Goal: Transaction & Acquisition: Purchase product/service

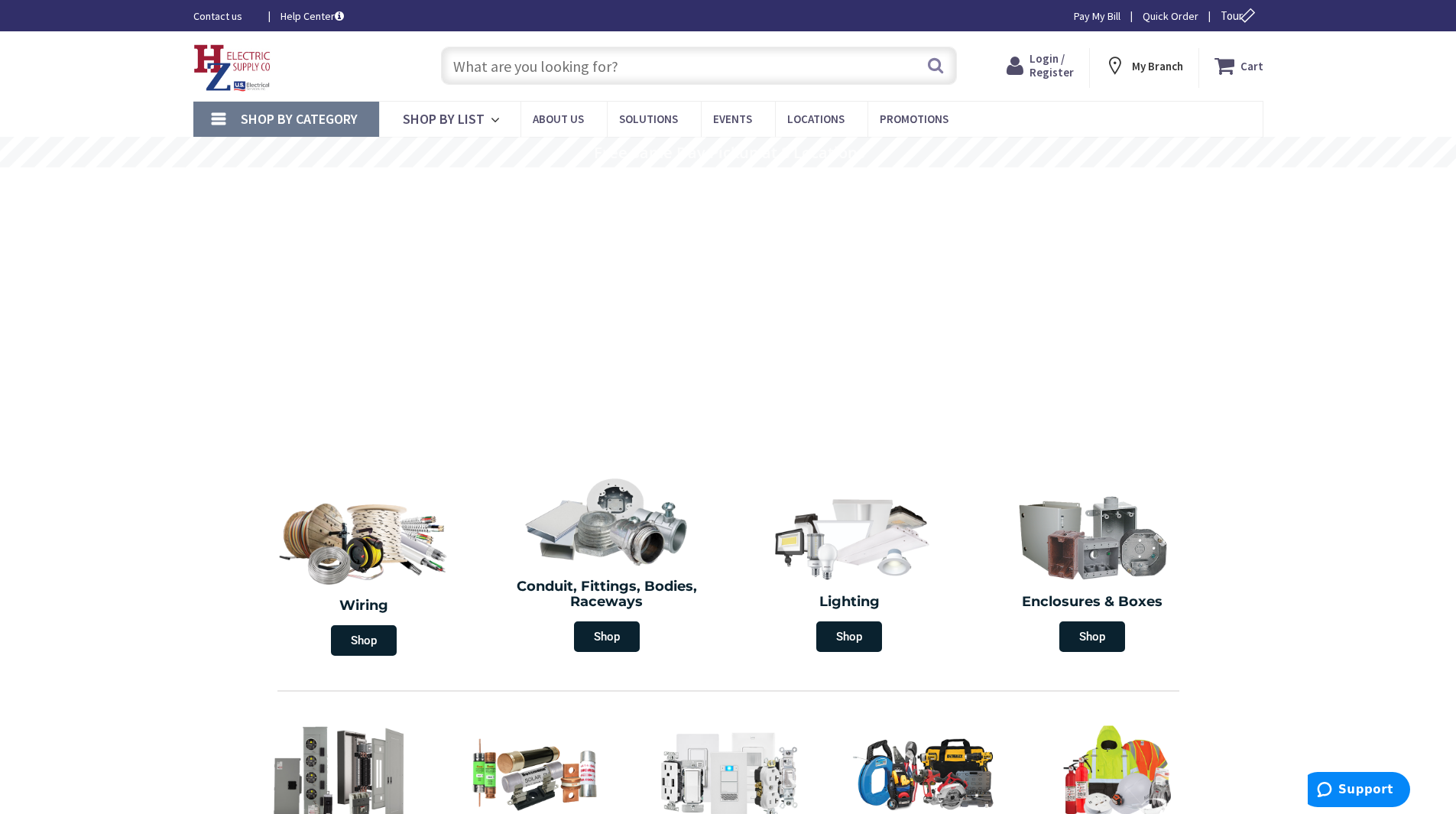
click at [1047, 60] on span "Login / Register" at bounding box center [1051, 65] width 44 height 29
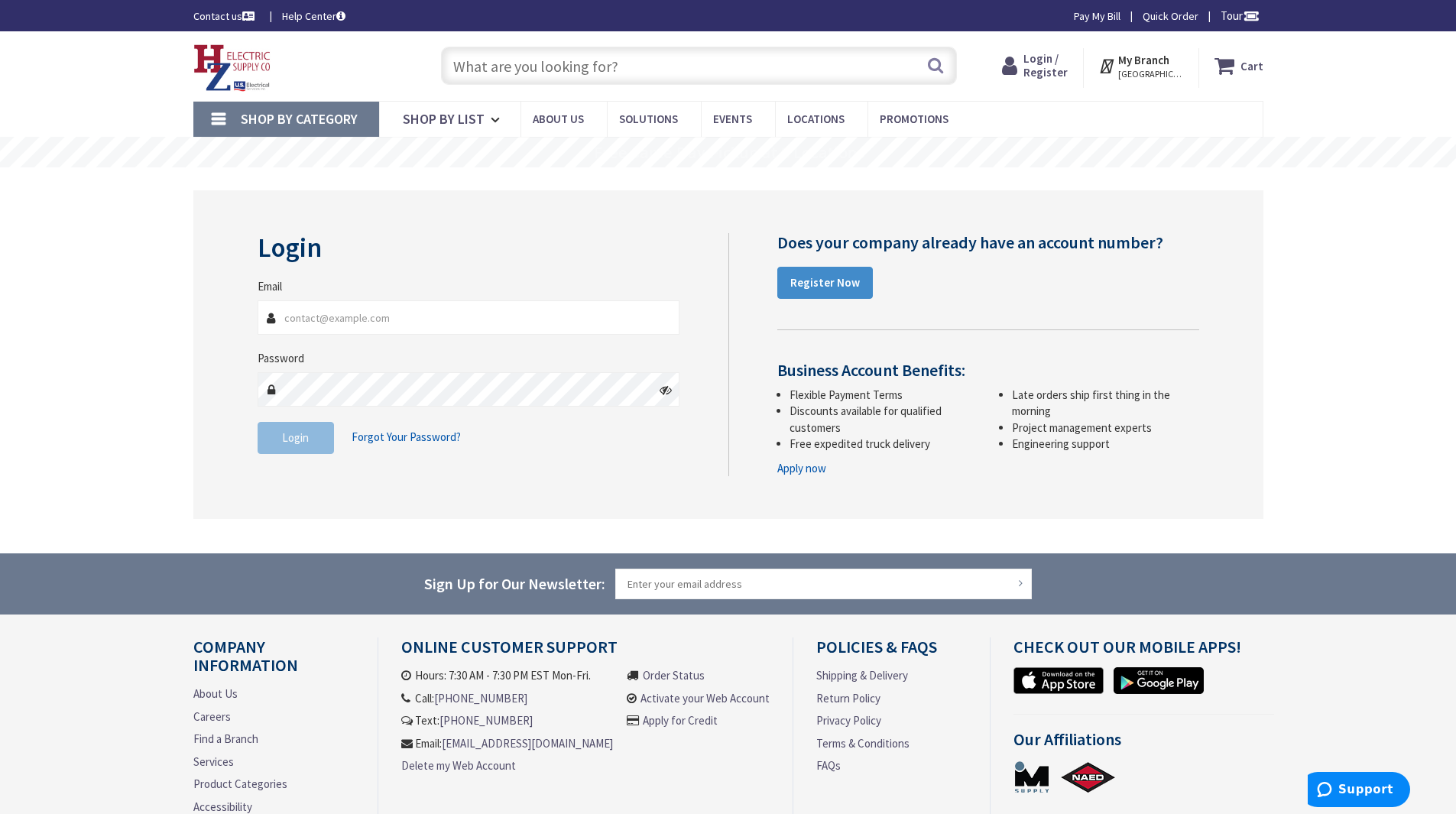
type input "[EMAIL_ADDRESS][DOMAIN_NAME]"
click at [303, 439] on span "Login" at bounding box center [295, 437] width 27 height 15
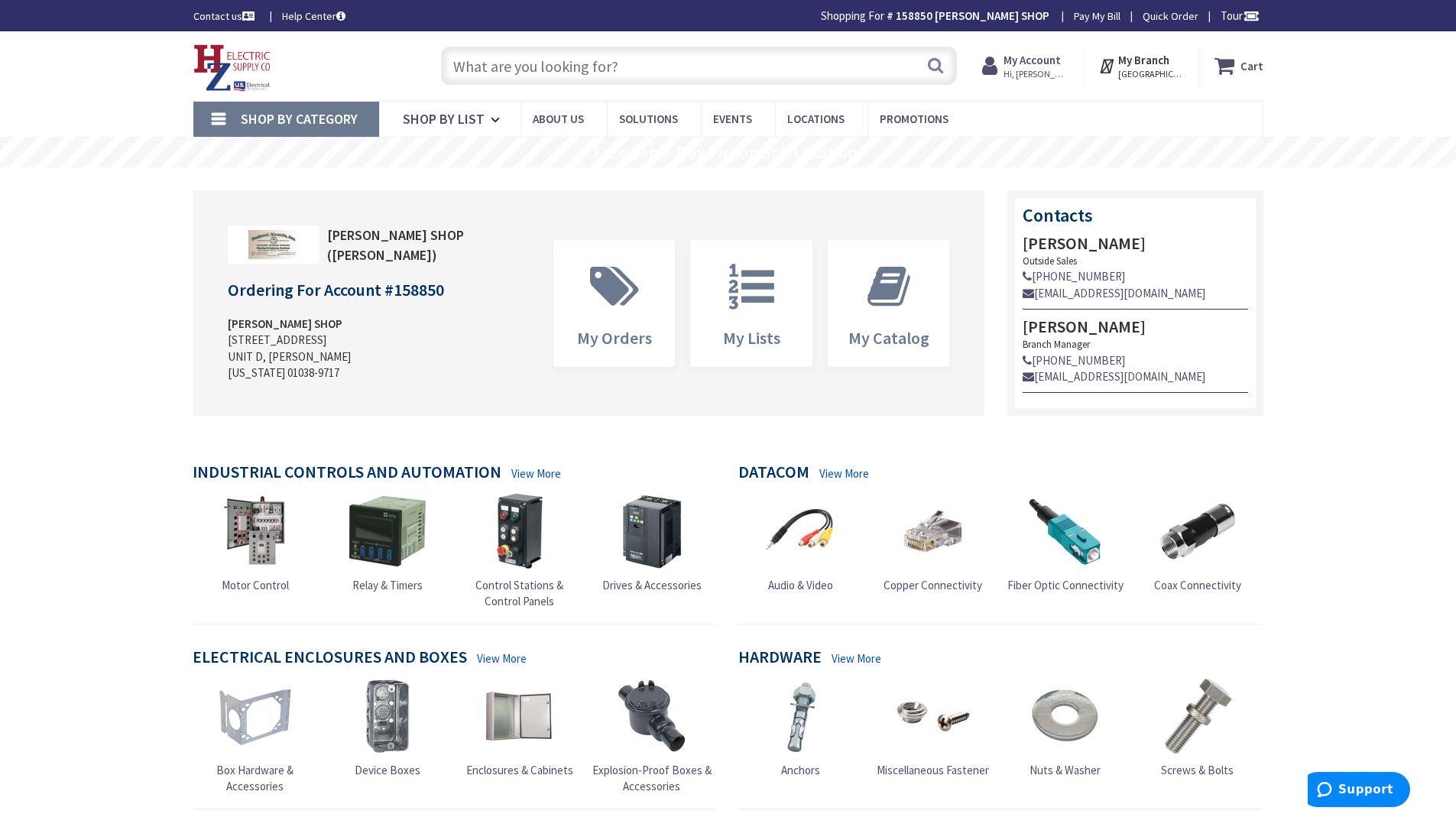
click at [510, 71] on input "text" at bounding box center [698, 65] width 516 height 38
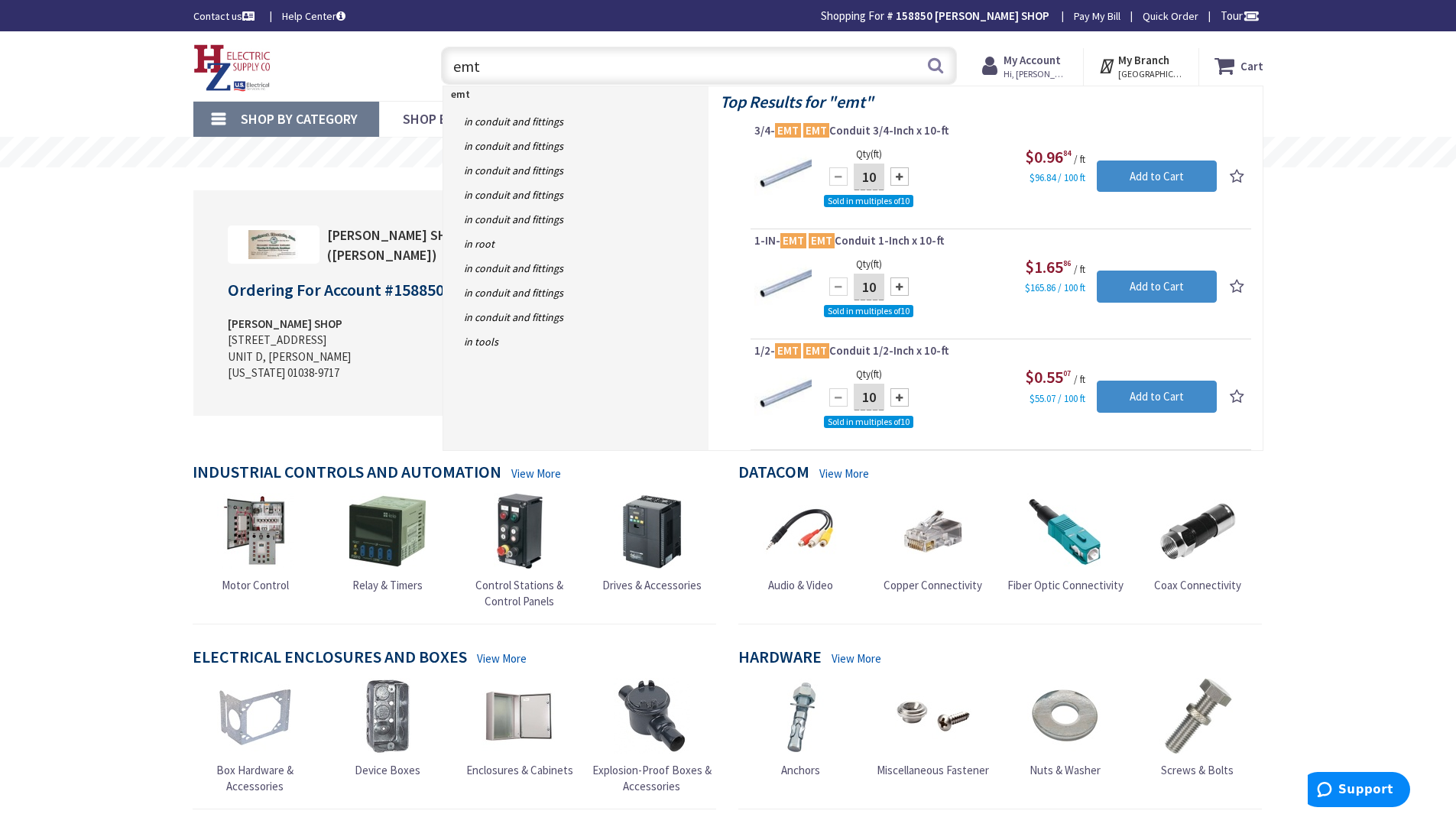
type input "emt"
click at [897, 396] on div at bounding box center [899, 397] width 19 height 19
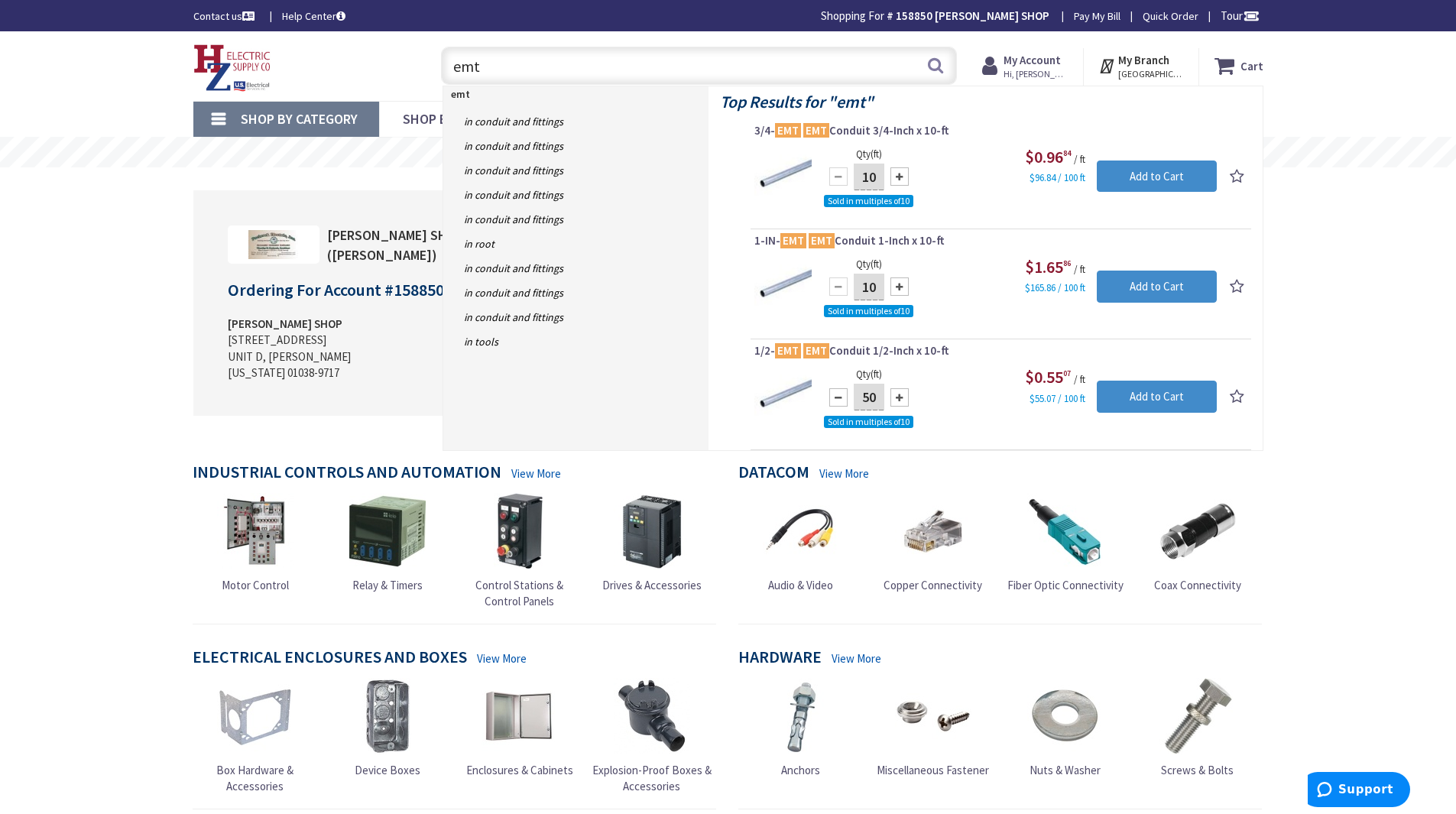
click at [897, 396] on div at bounding box center [899, 397] width 19 height 19
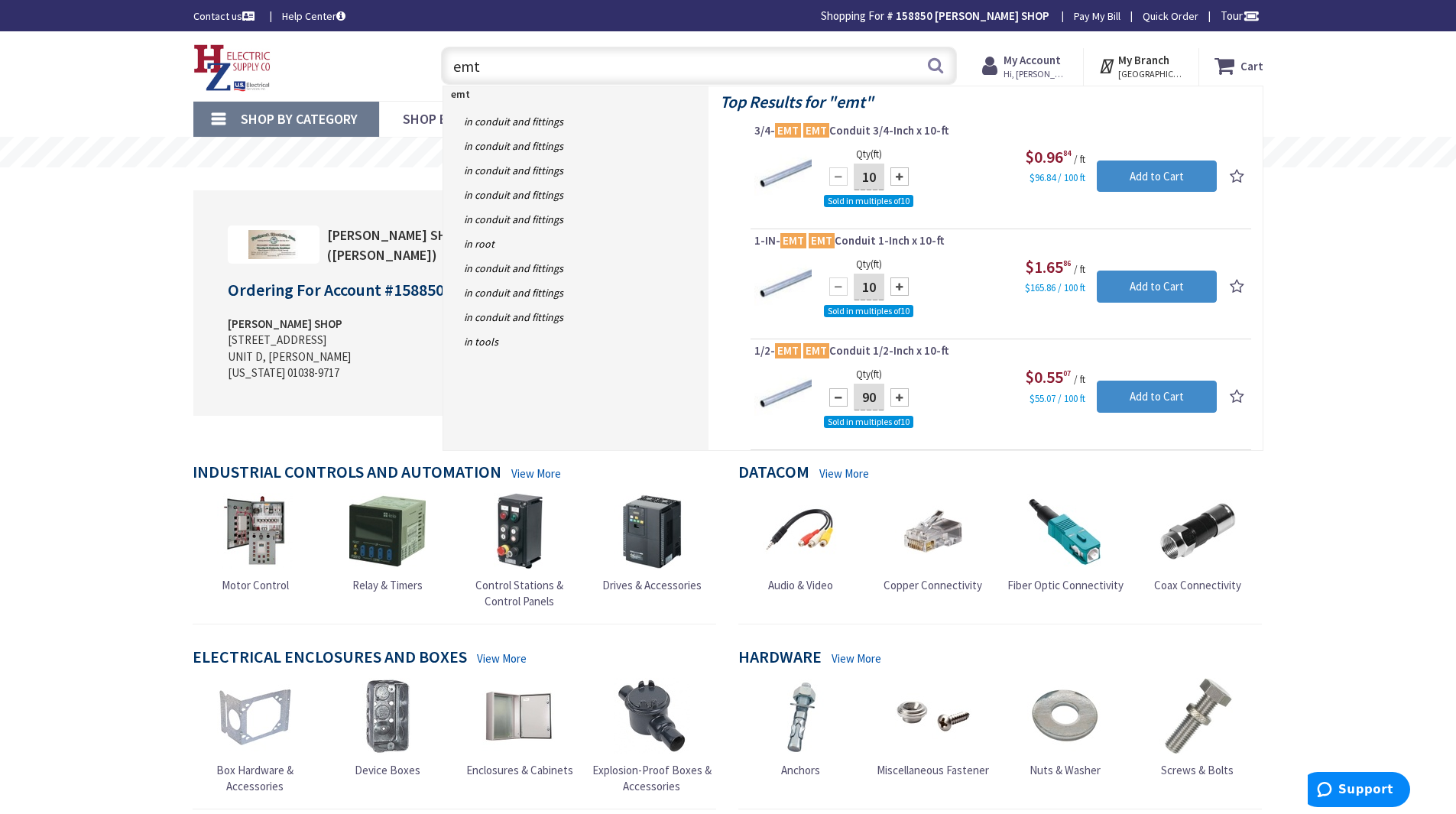
type input "100"
click at [1142, 396] on input "Add to Cart" at bounding box center [1156, 396] width 120 height 32
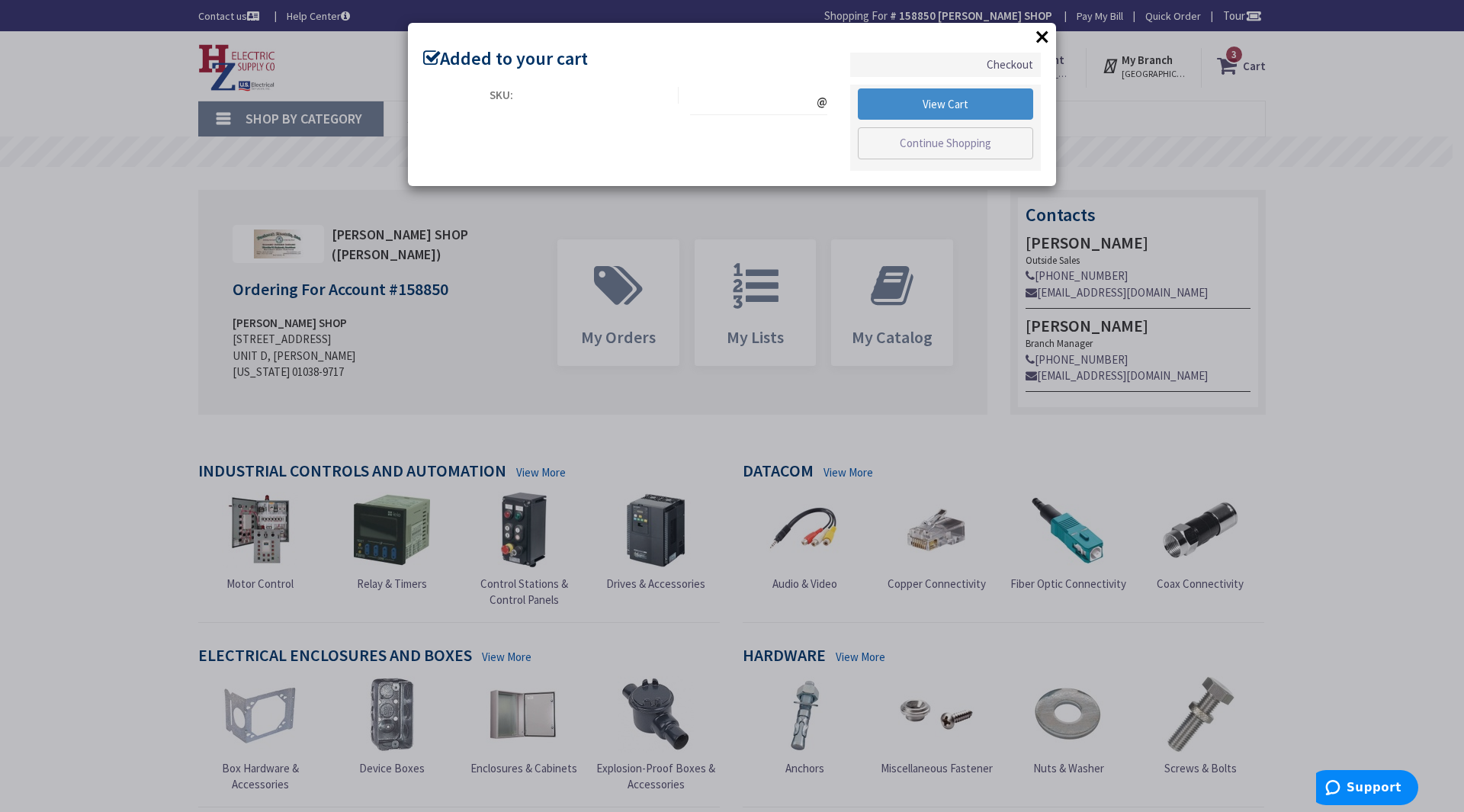
click at [720, 91] on div "@" at bounding box center [758, 101] width 137 height 27
click at [733, 108] on div "@" at bounding box center [758, 101] width 137 height 27
click at [707, 104] on div "@" at bounding box center [758, 101] width 137 height 27
click at [945, 139] on link "Continue Shopping" at bounding box center [945, 143] width 176 height 32
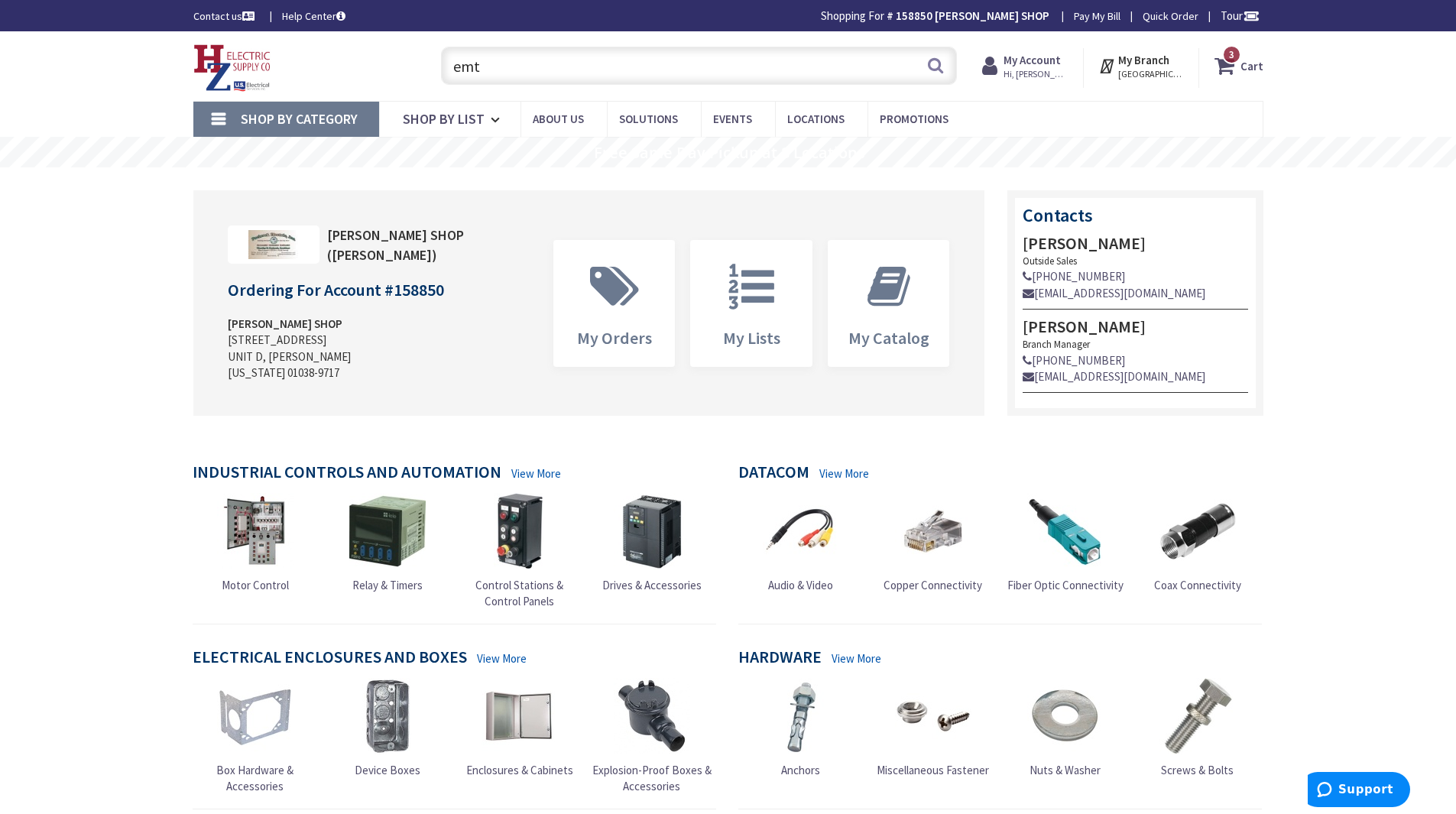
click at [519, 70] on input "emt" at bounding box center [698, 65] width 516 height 38
drag, startPoint x: 514, startPoint y: 70, endPoint x: 386, endPoint y: 70, distance: 128.0
click at [386, 70] on div "Toggle Nav emt emt Search 3 3 3 items Cart My Cart 3" at bounding box center [728, 66] width 1092 height 51
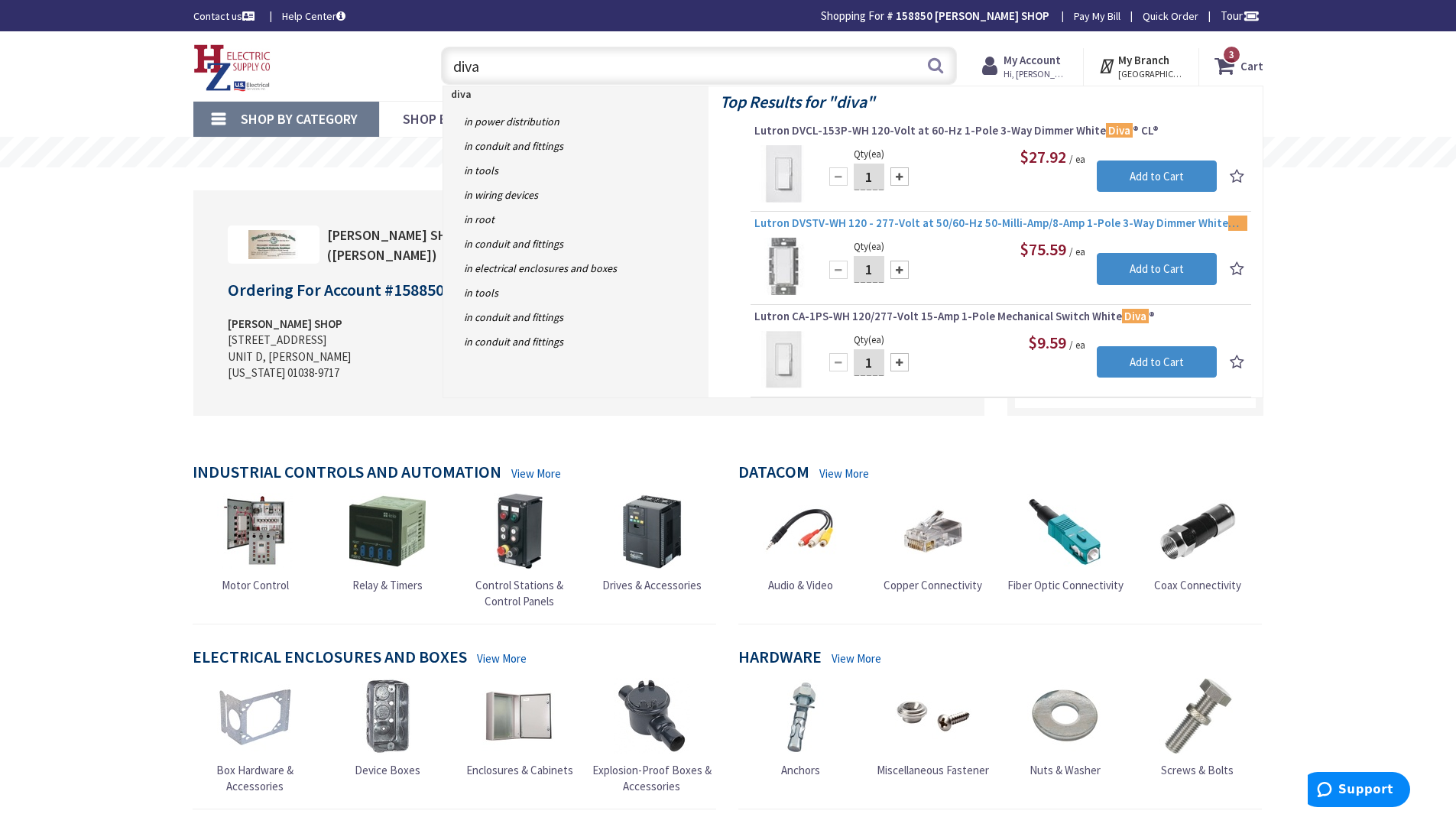
type input "diva"
click at [934, 225] on span "Lutron DVSTV-WH 120 - 277-Volt at 50/60-Hz 50-Milli-Amp/8-Amp 1-Pole 3-Way Dimm…" at bounding box center [1000, 223] width 493 height 16
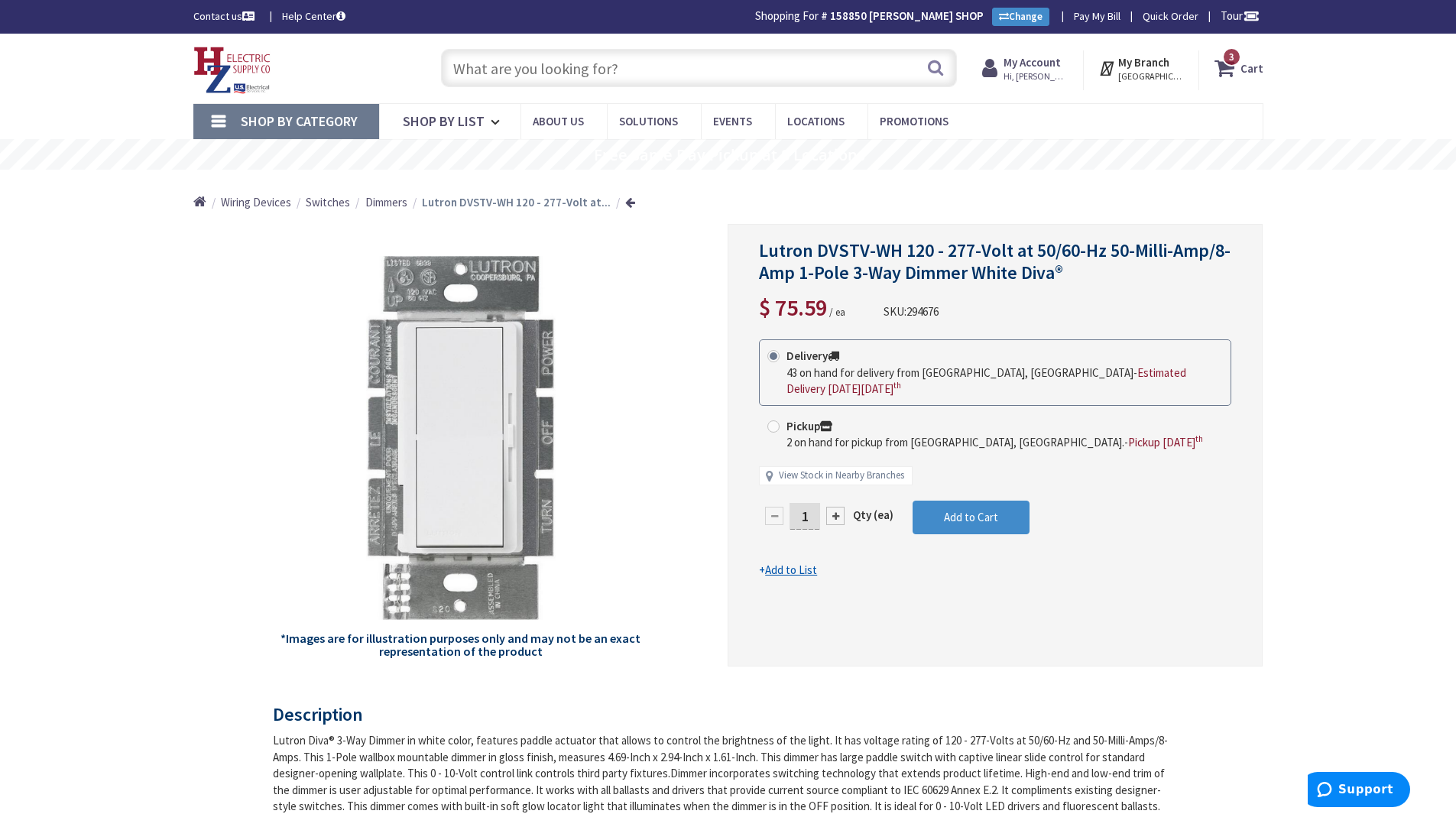
click at [837, 506] on div at bounding box center [835, 515] width 19 height 19
click at [837, 499] on div at bounding box center [995, 445] width 534 height 440
click at [834, 506] on div at bounding box center [835, 515] width 19 height 19
click at [834, 501] on div at bounding box center [995, 445] width 534 height 440
click at [834, 523] on div at bounding box center [835, 532] width 19 height 19
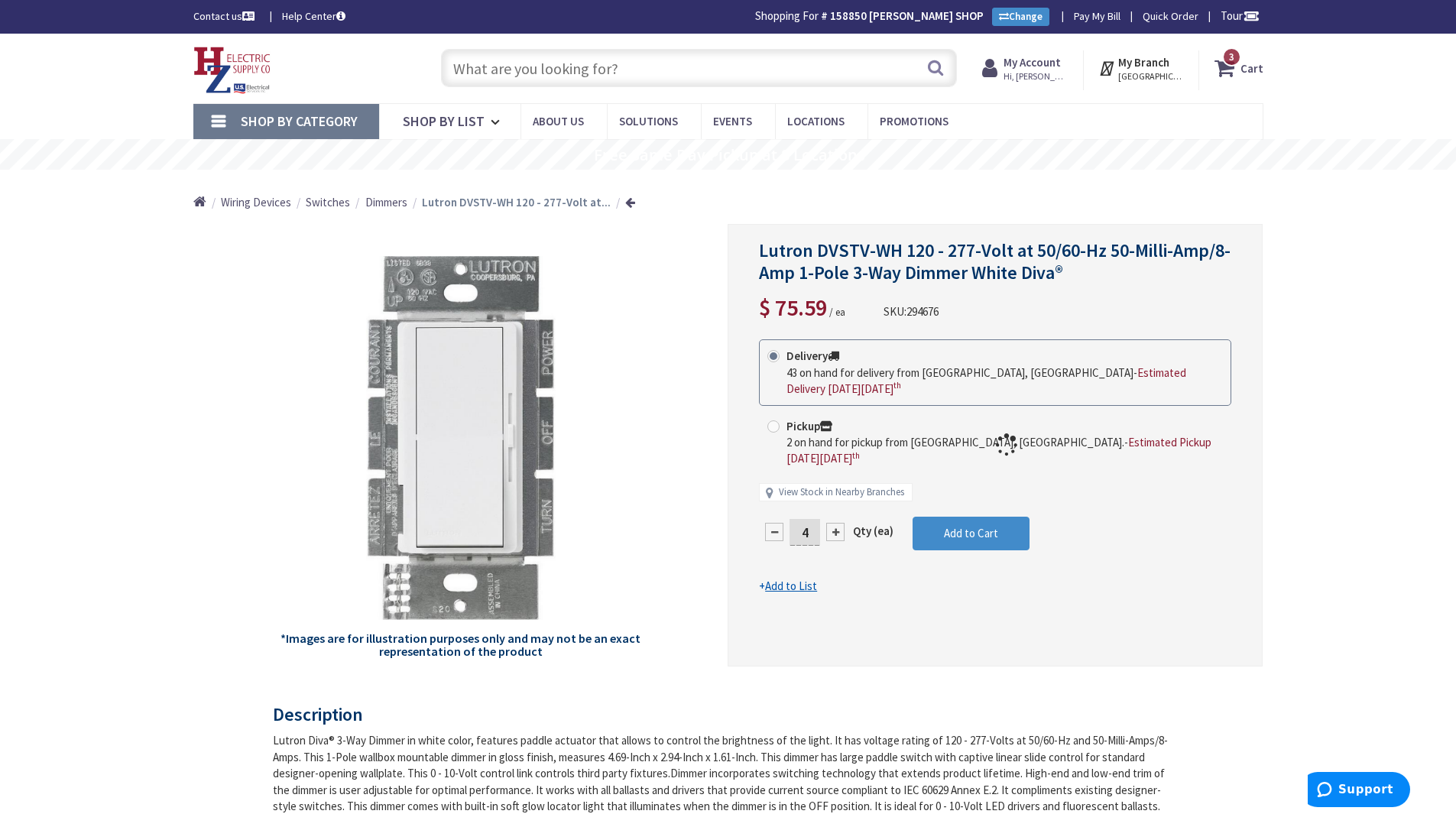
click at [834, 501] on div at bounding box center [995, 445] width 534 height 440
click at [834, 523] on div at bounding box center [835, 532] width 19 height 19
click at [834, 501] on div at bounding box center [995, 445] width 534 height 440
click at [834, 523] on div at bounding box center [835, 532] width 19 height 19
click at [834, 500] on div at bounding box center [995, 445] width 534 height 440
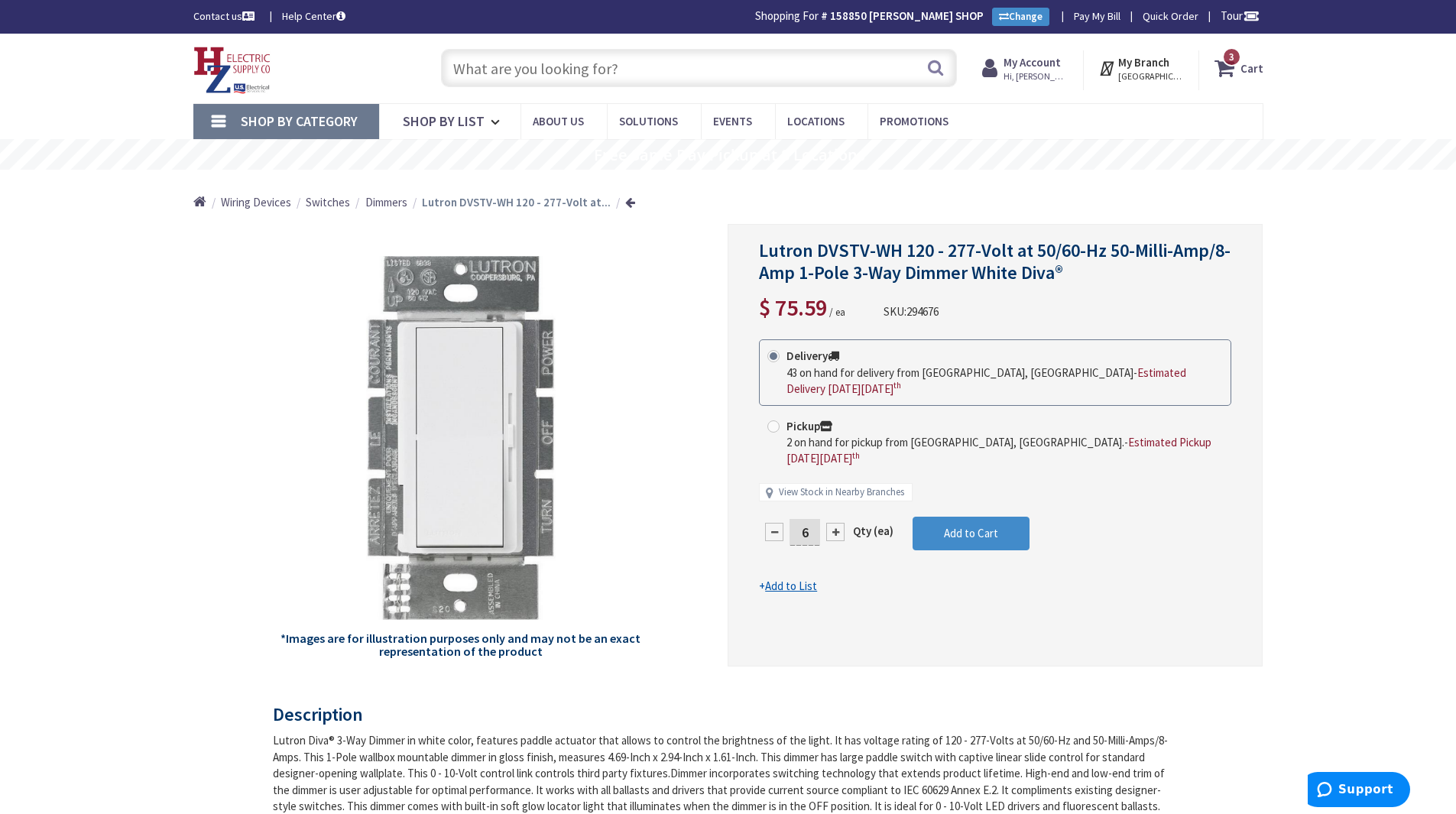
click at [834, 523] on div at bounding box center [835, 532] width 19 height 19
type input "8"
click at [975, 526] on span "Add to Cart" at bounding box center [970, 533] width 54 height 15
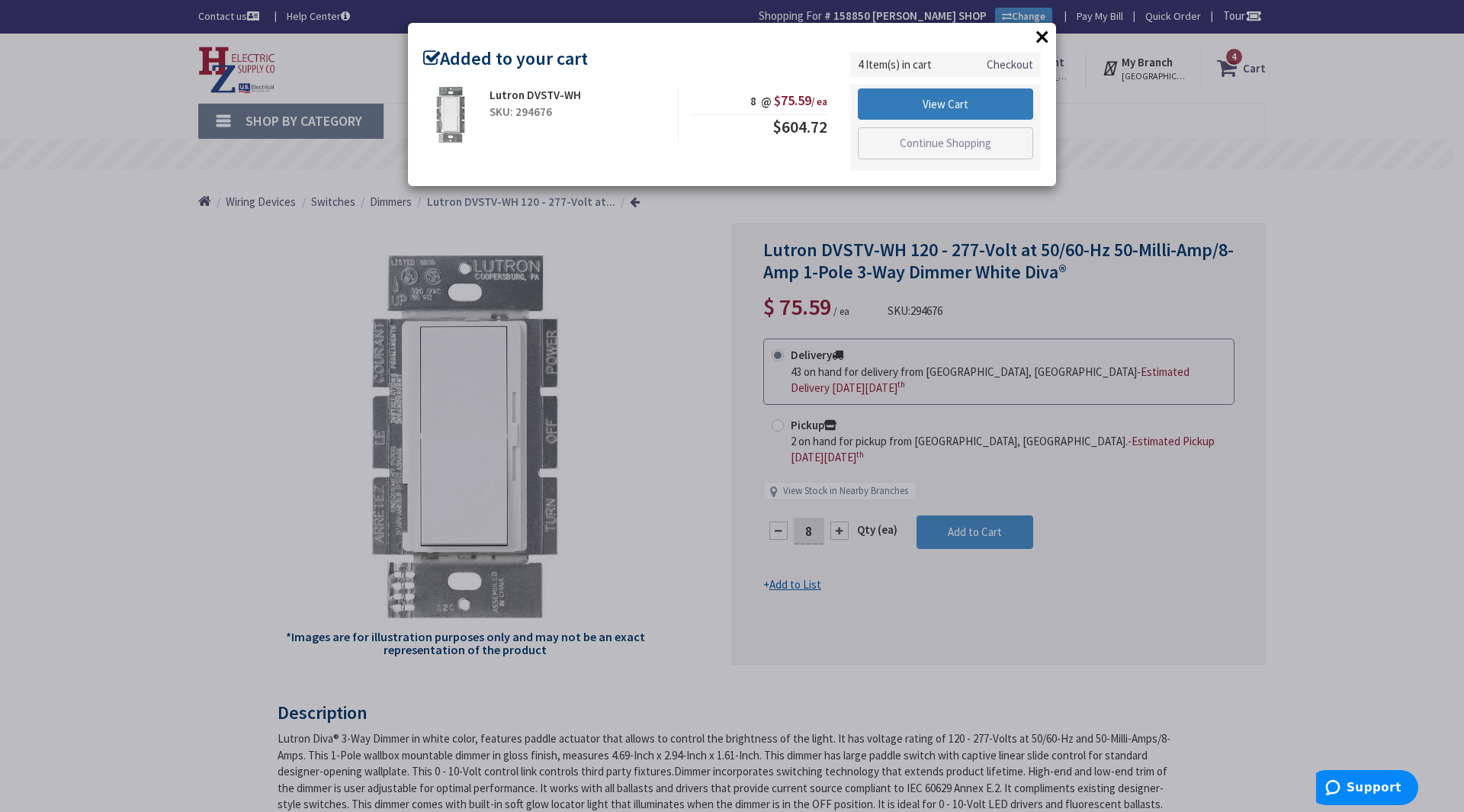
click at [952, 110] on link "View Cart" at bounding box center [945, 104] width 176 height 32
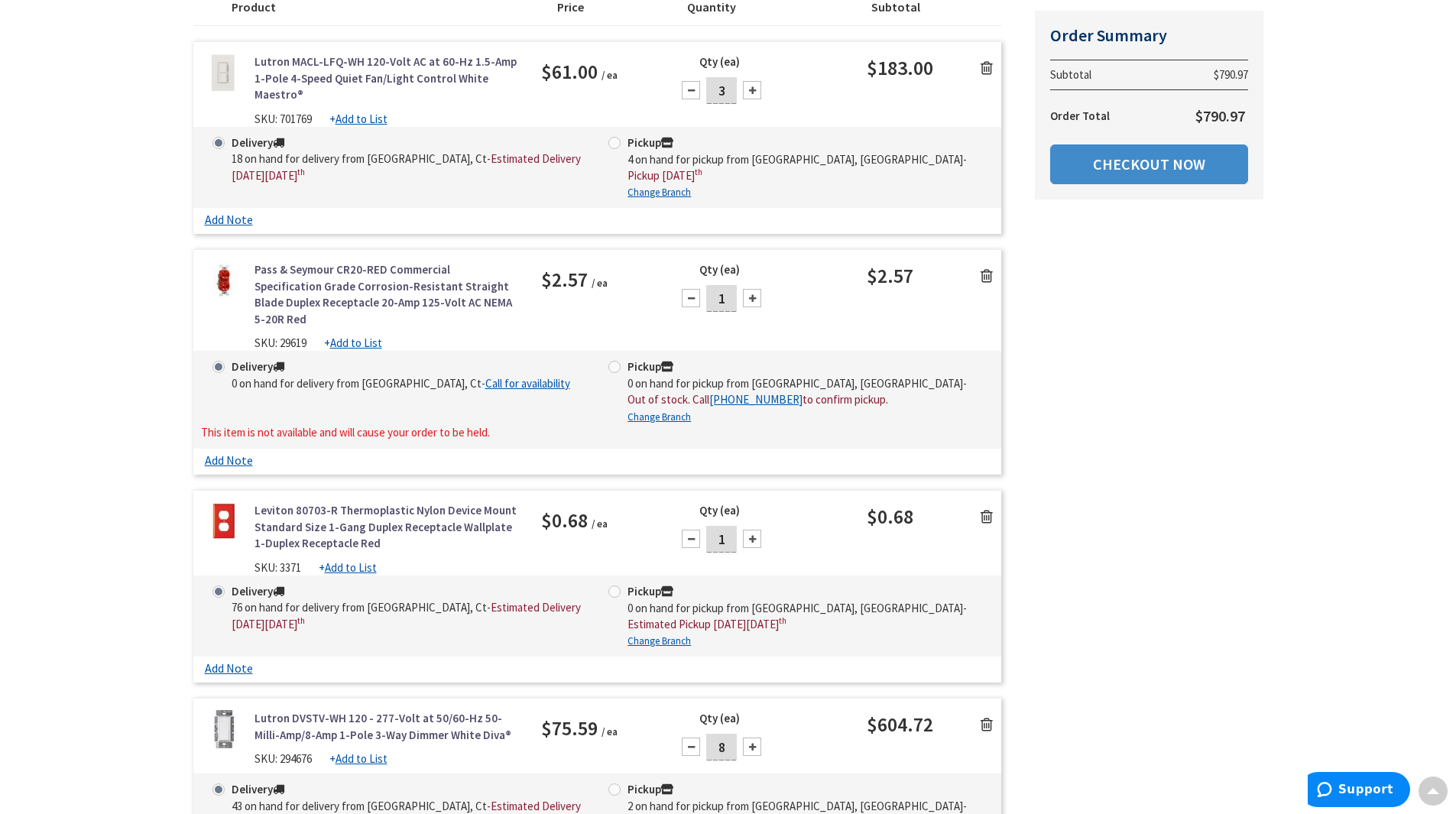
scroll to position [306, 0]
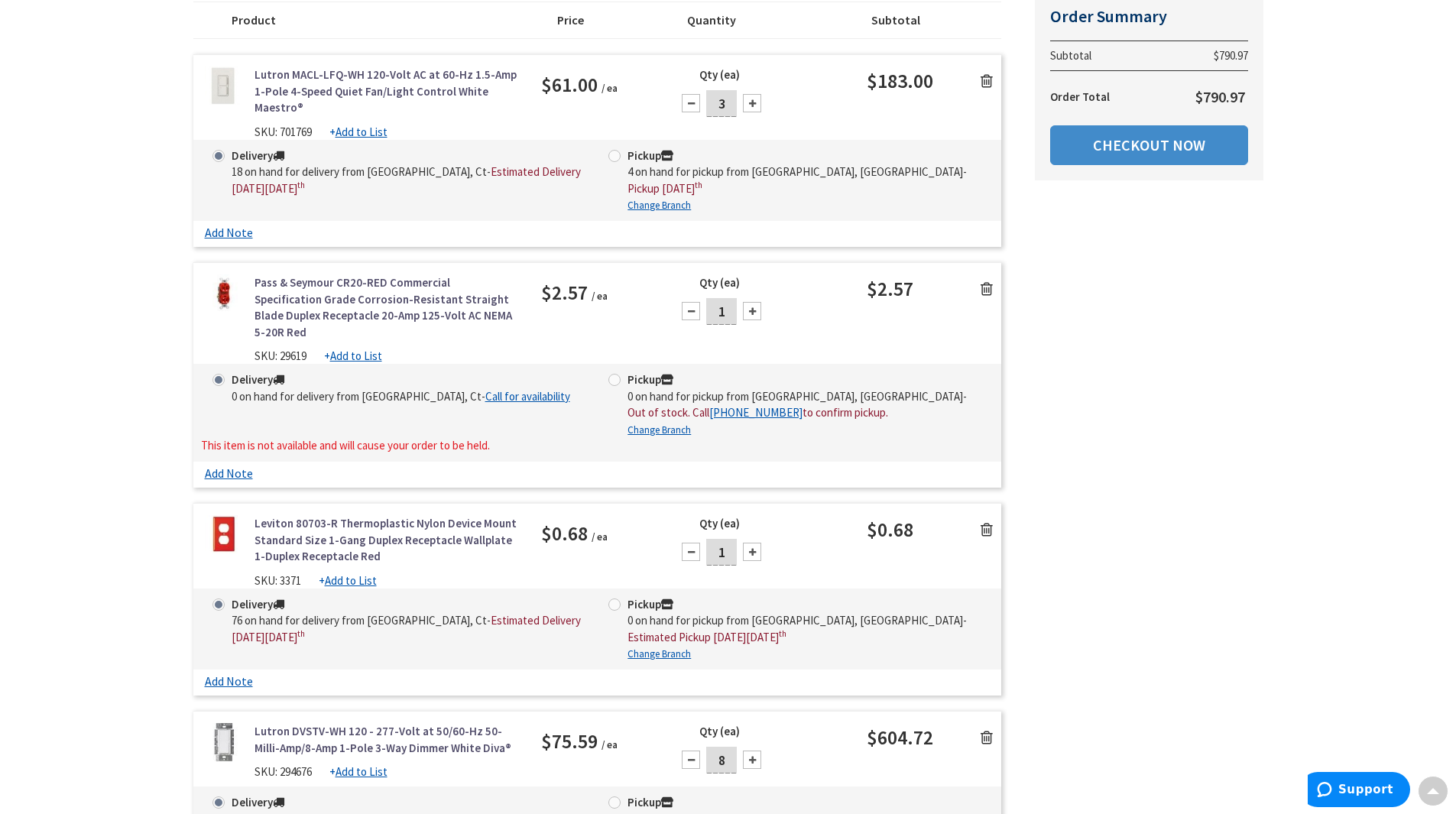
click at [989, 522] on icon at bounding box center [986, 530] width 12 height 16
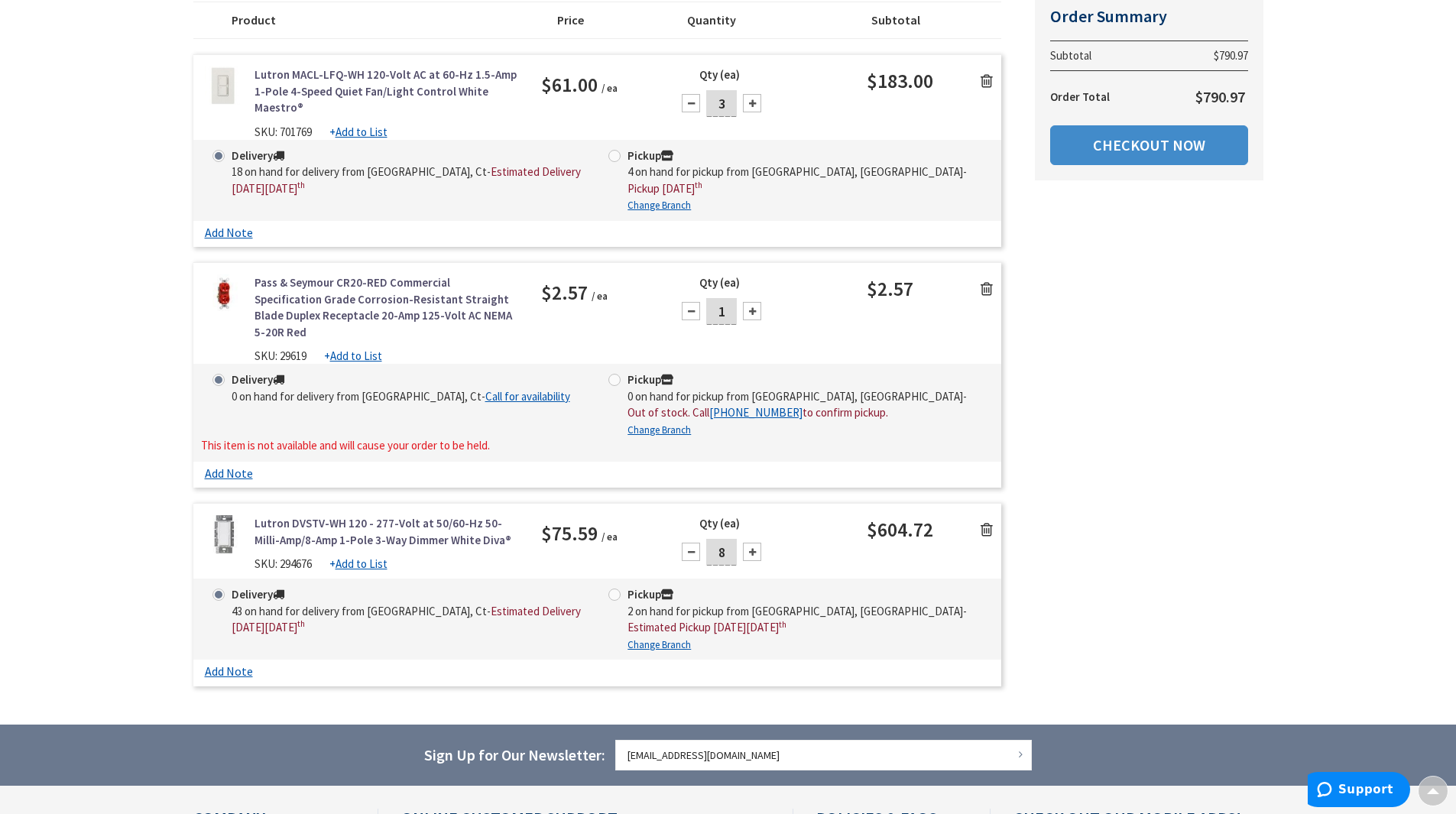
click at [989, 281] on icon at bounding box center [986, 289] width 12 height 16
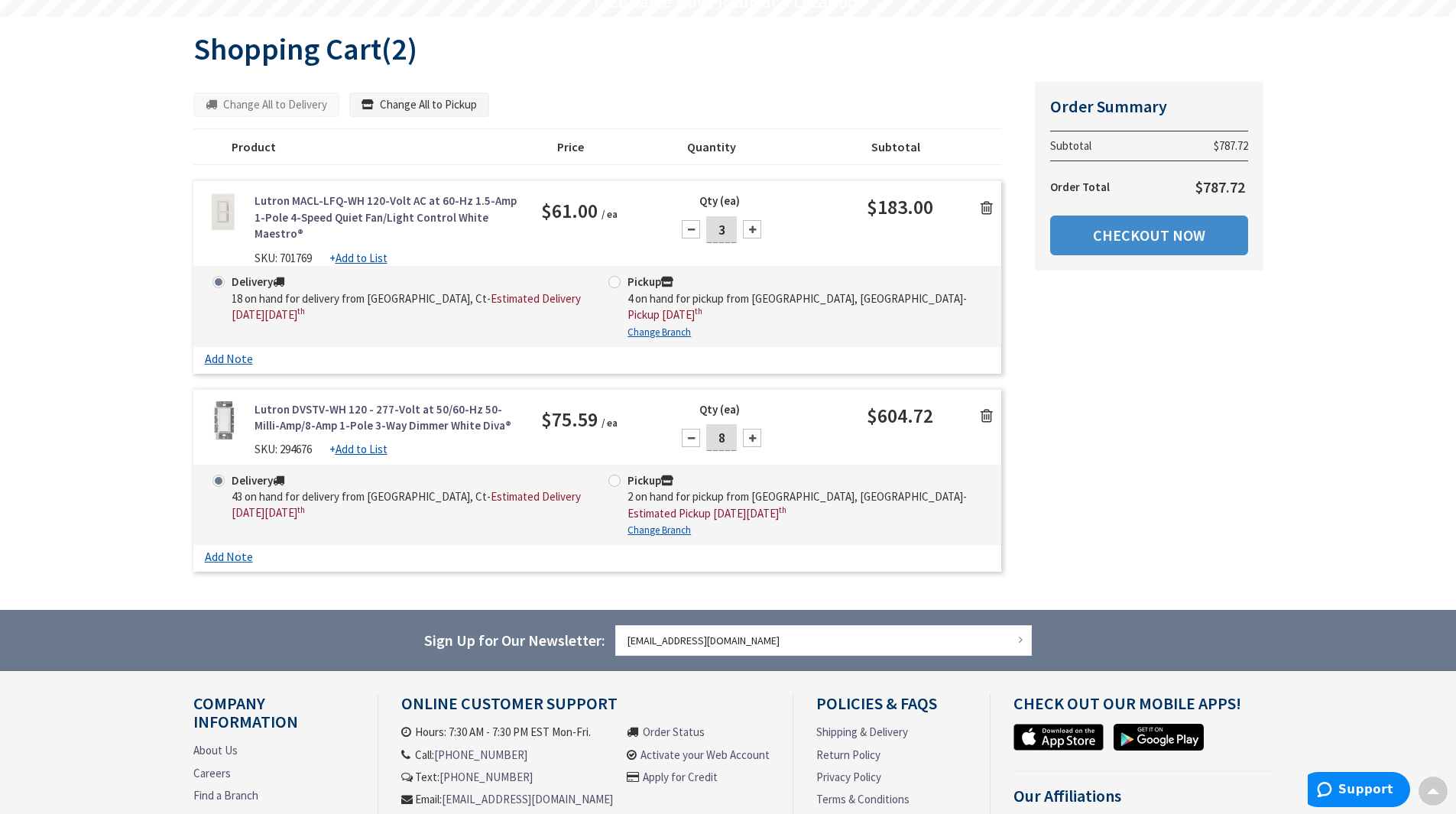
scroll to position [52, 0]
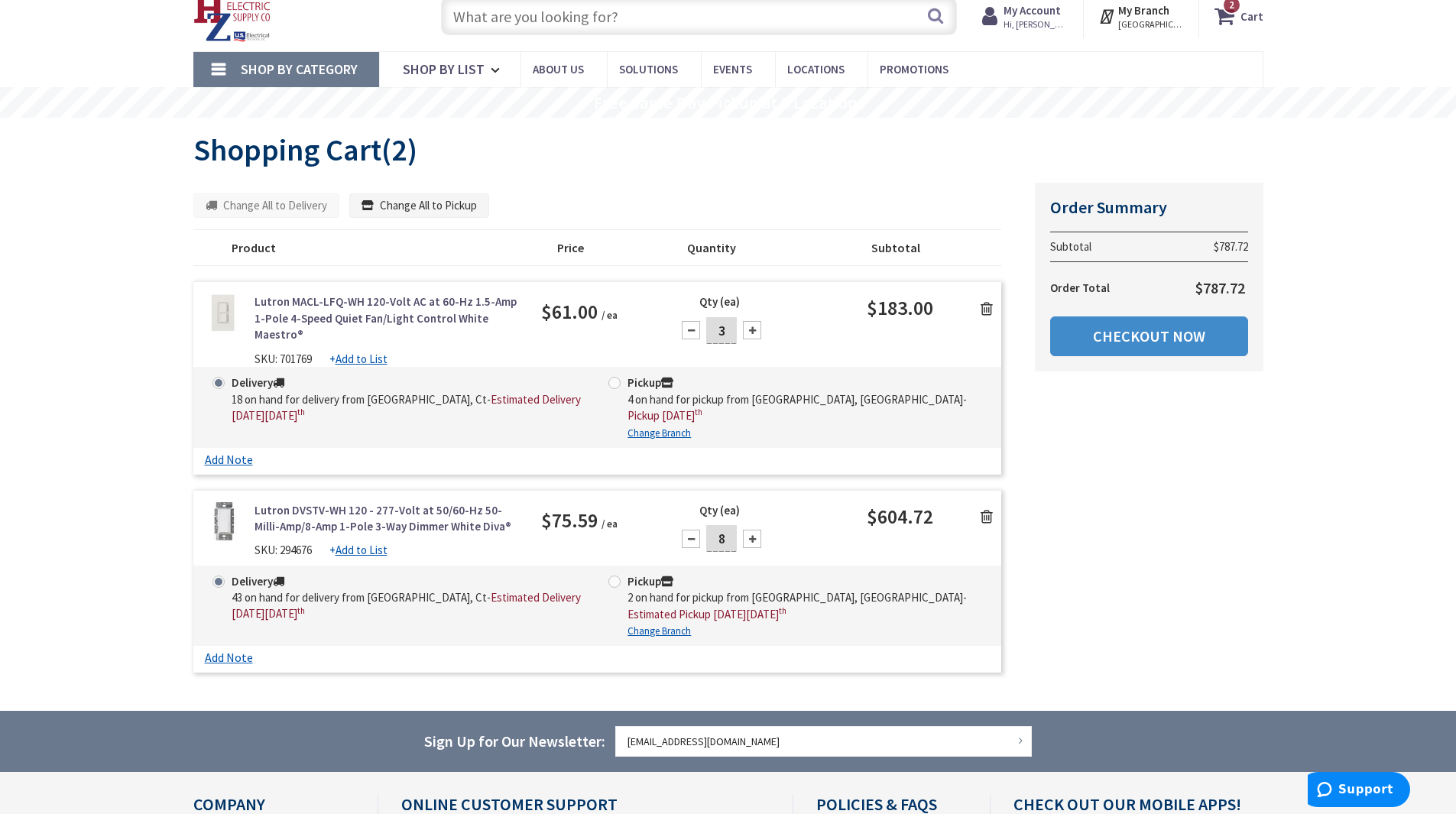
click at [982, 311] on icon at bounding box center [986, 309] width 12 height 16
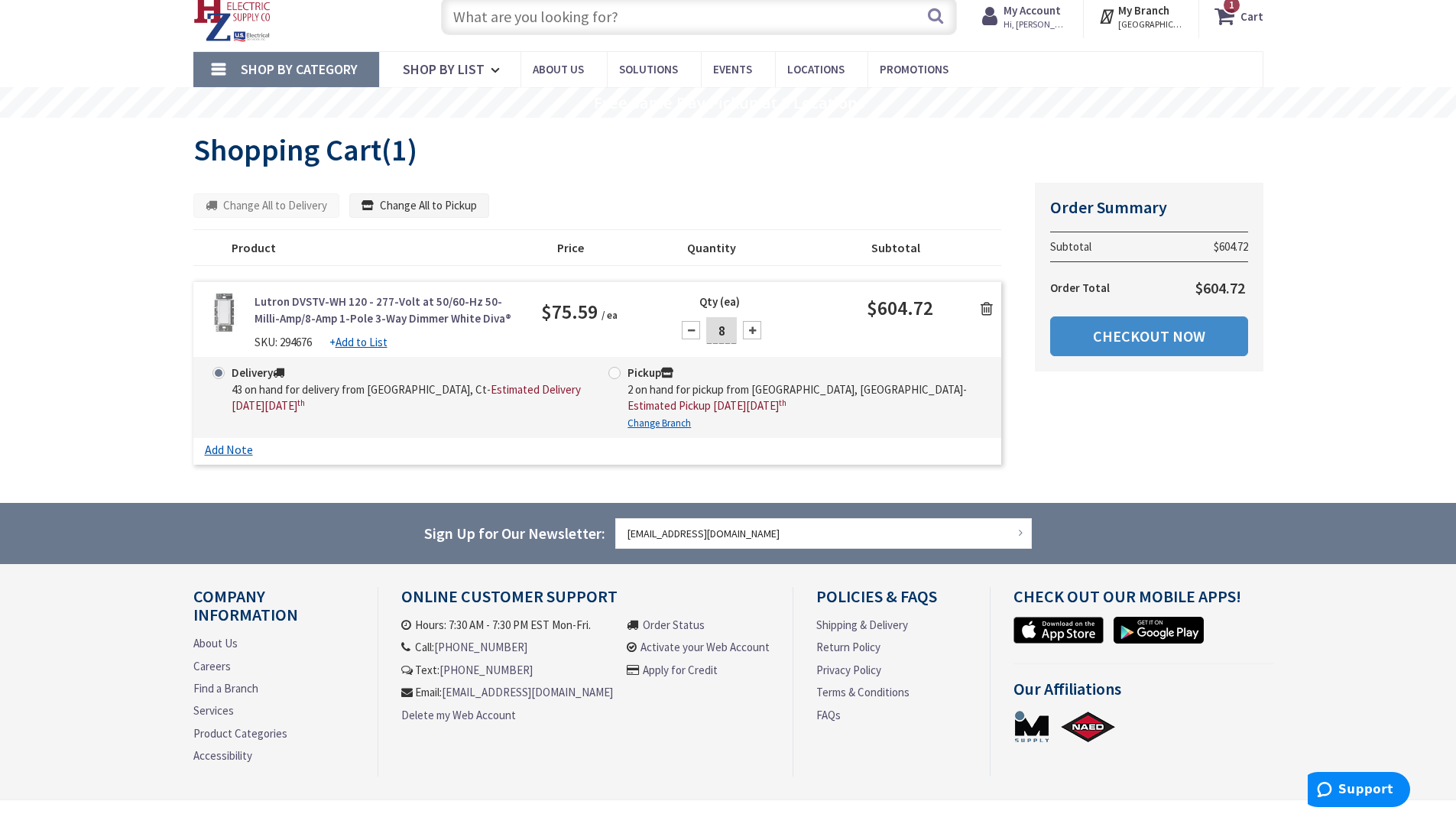
click at [684, 21] on input "text" at bounding box center [698, 16] width 516 height 38
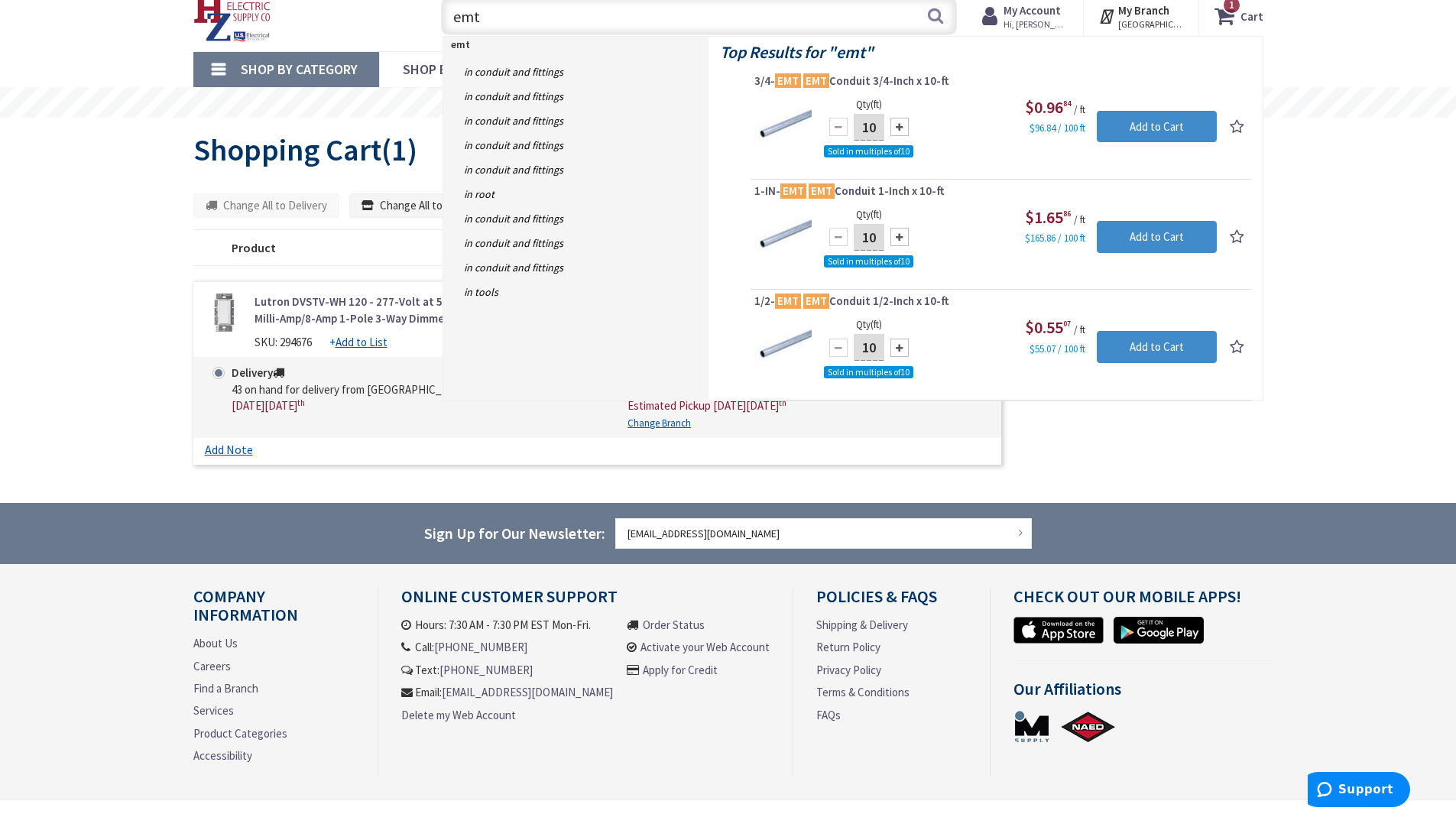
type input "emt"
click at [901, 348] on div at bounding box center [899, 347] width 19 height 19
click at [839, 349] on div at bounding box center [838, 347] width 19 height 19
click at [901, 349] on div at bounding box center [899, 347] width 19 height 19
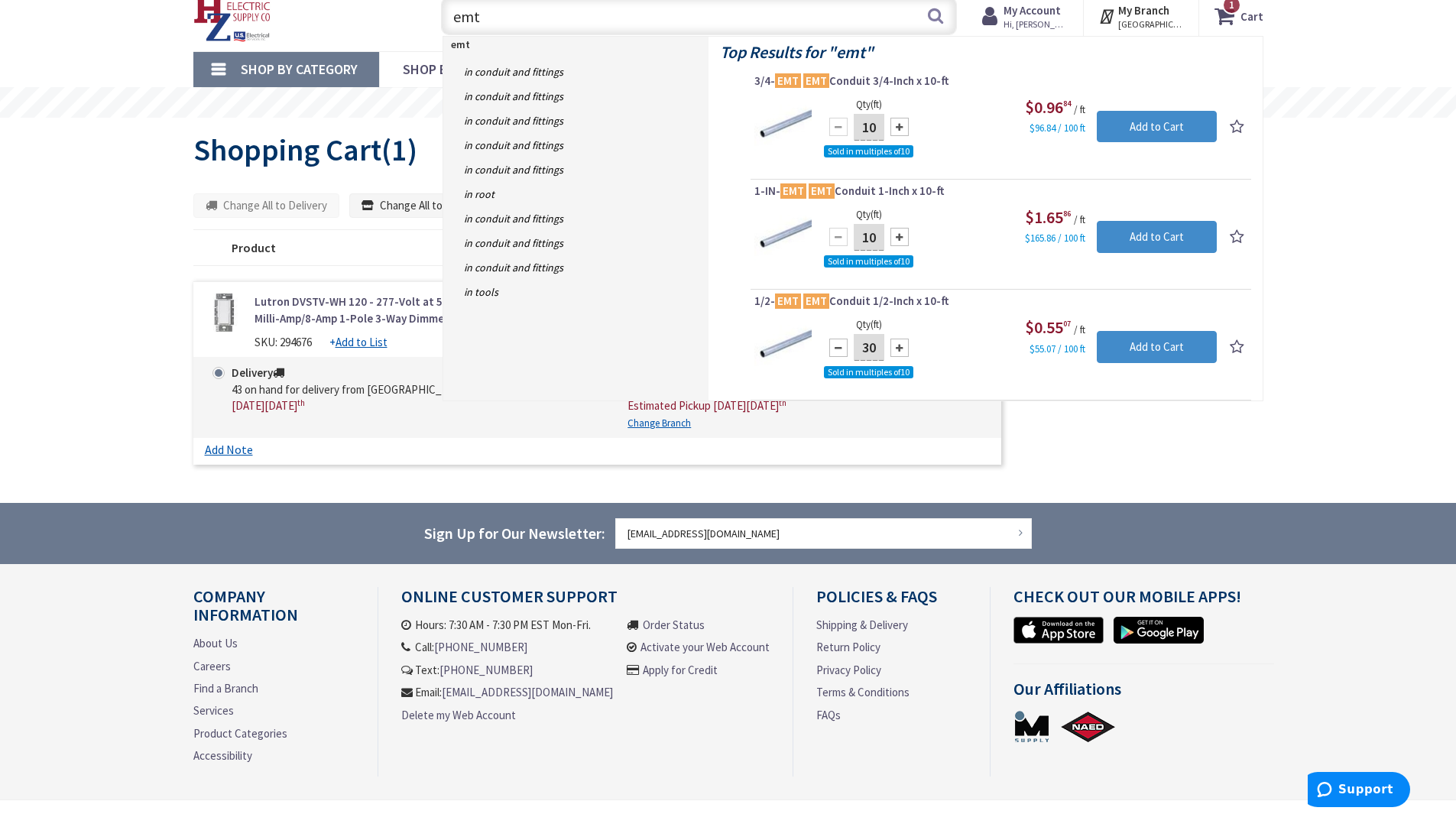
click at [901, 349] on div at bounding box center [899, 347] width 19 height 19
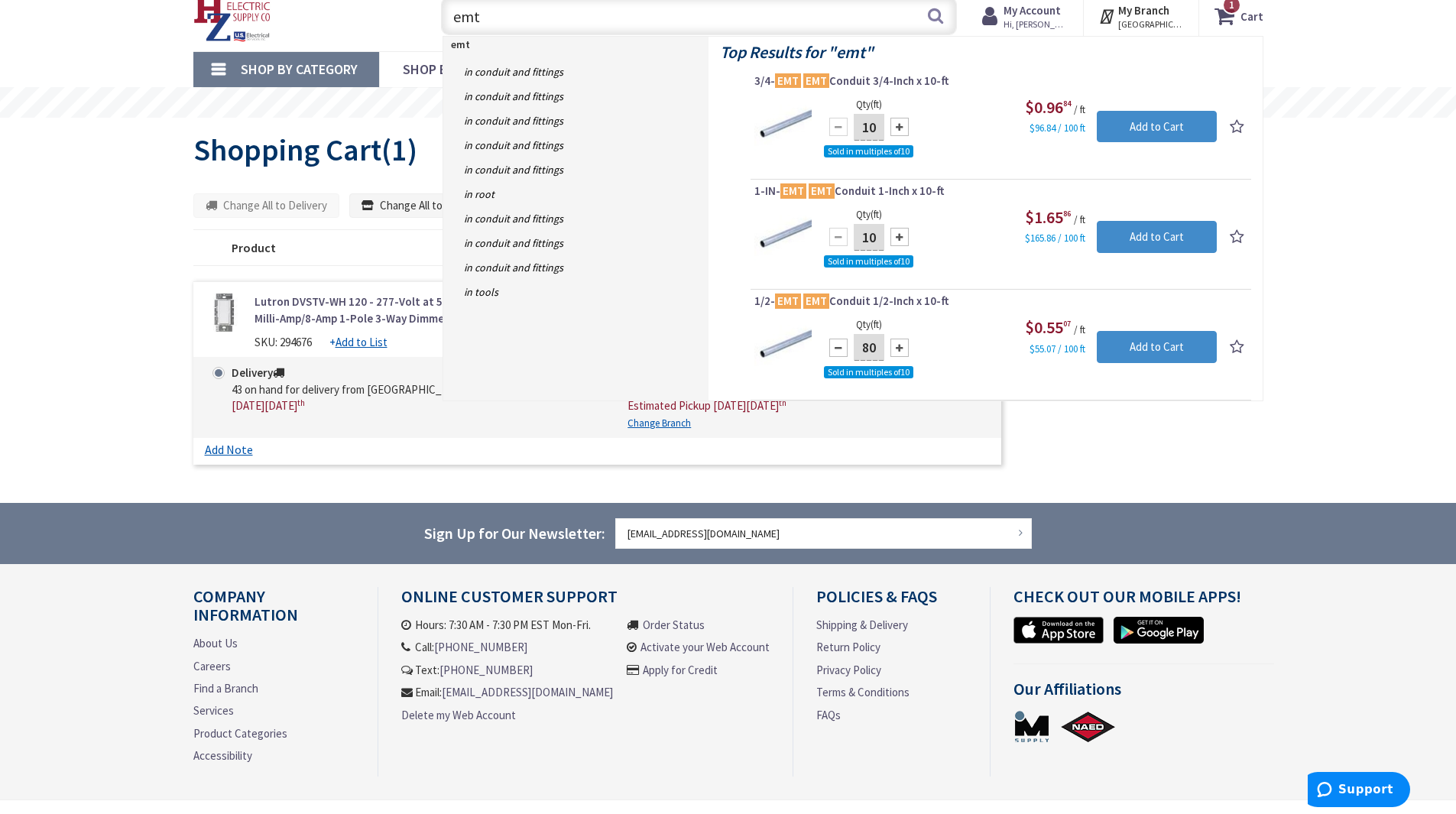
click at [901, 349] on div at bounding box center [899, 347] width 19 height 19
type input "100"
click at [1163, 350] on input "Add to Cart" at bounding box center [1156, 347] width 120 height 32
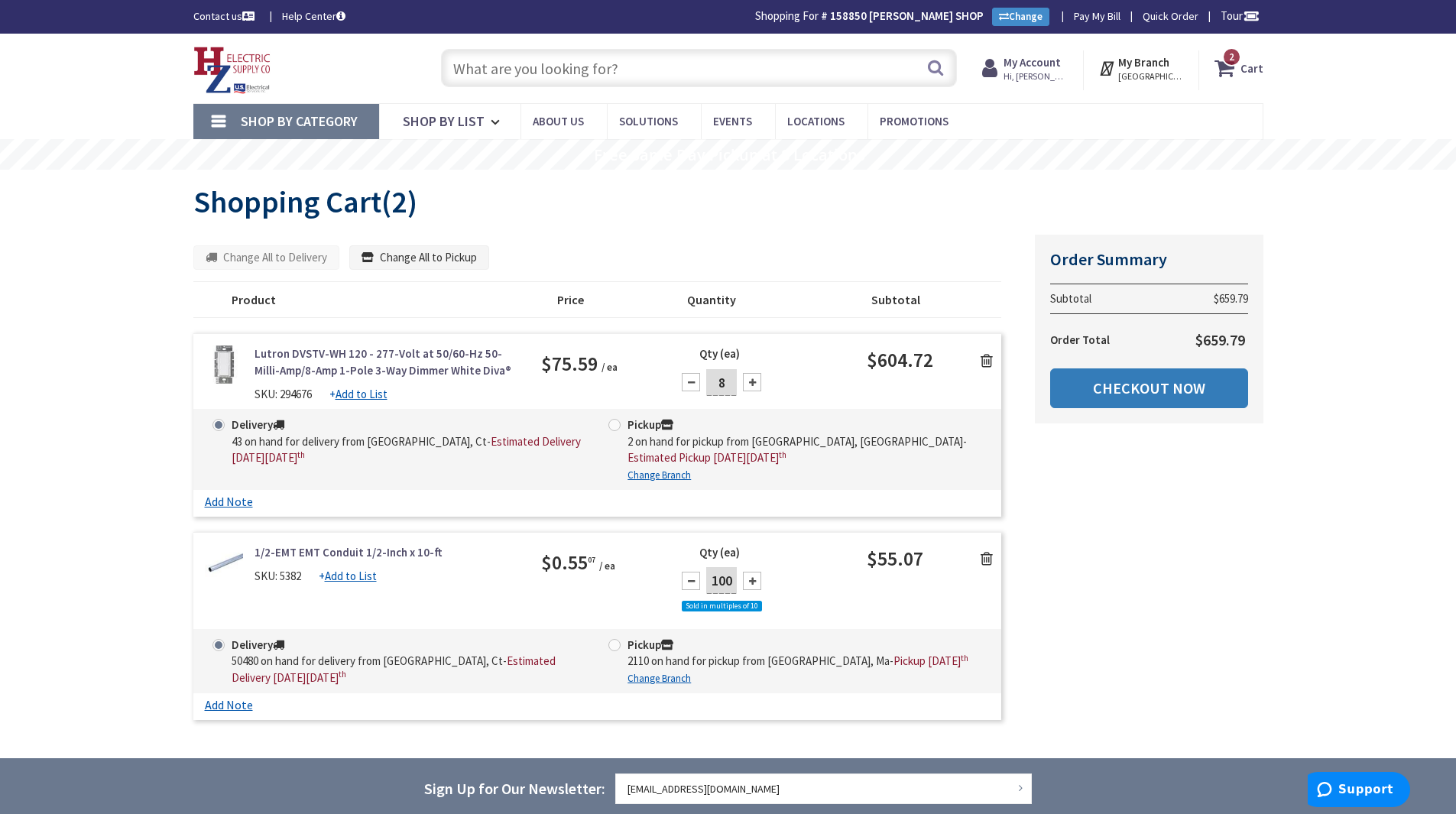
click at [1120, 393] on link "Checkout Now" at bounding box center [1148, 388] width 198 height 39
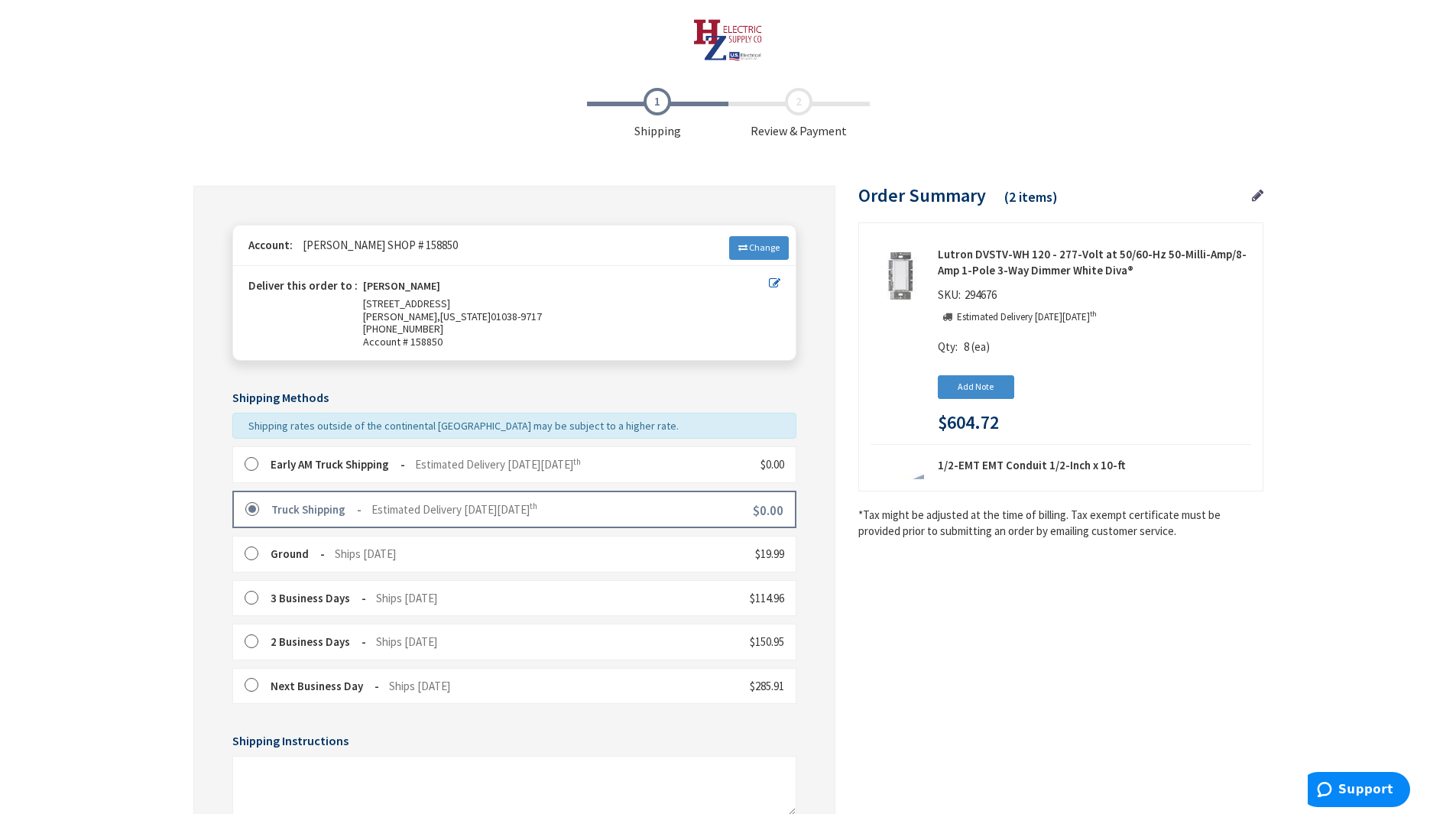
click at [250, 463] on label at bounding box center [257, 465] width 24 height 16
click at [245, 508] on label at bounding box center [257, 510] width 24 height 16
click at [245, 463] on label at bounding box center [257, 465] width 24 height 16
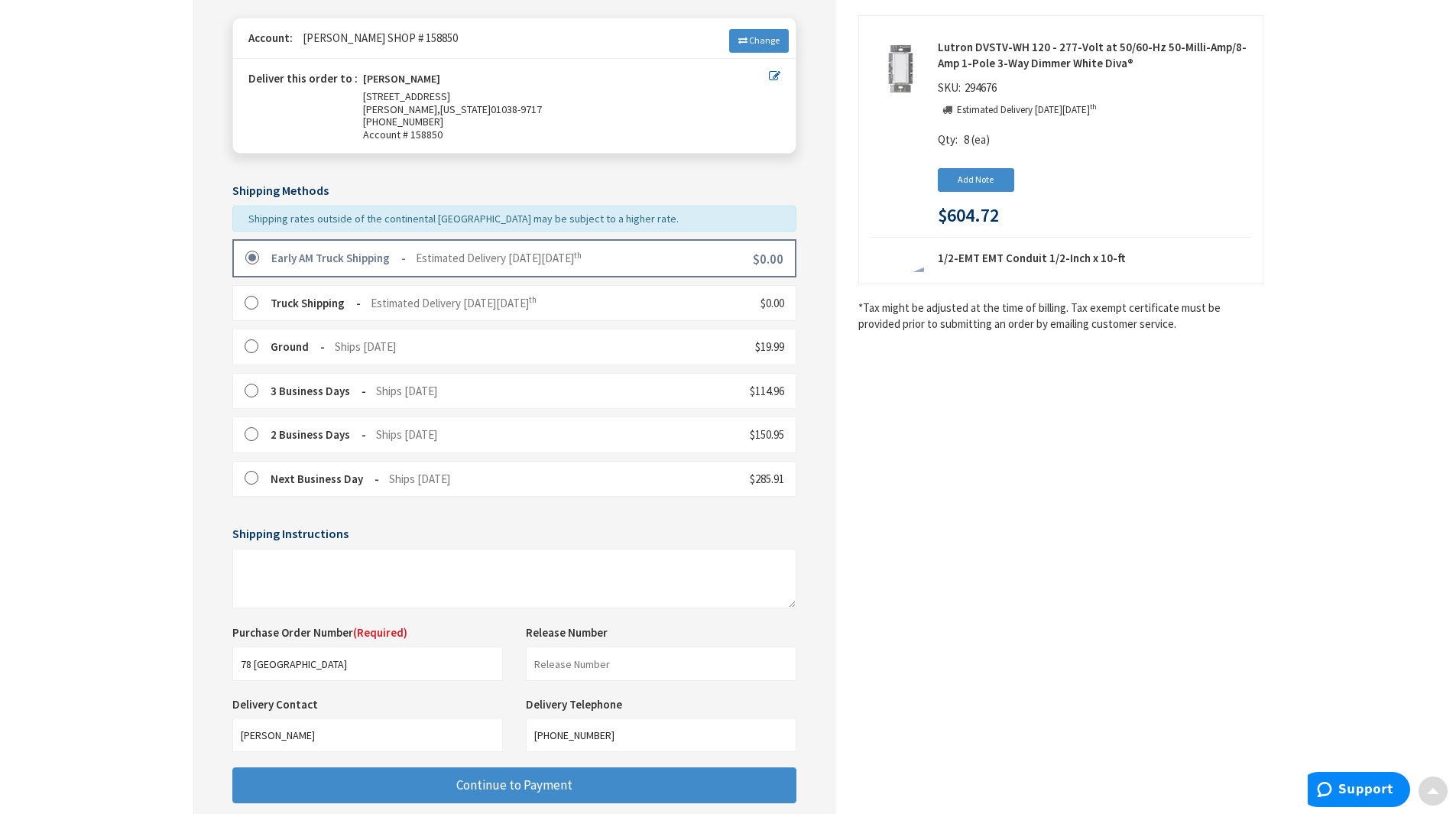
scroll to position [229, 0]
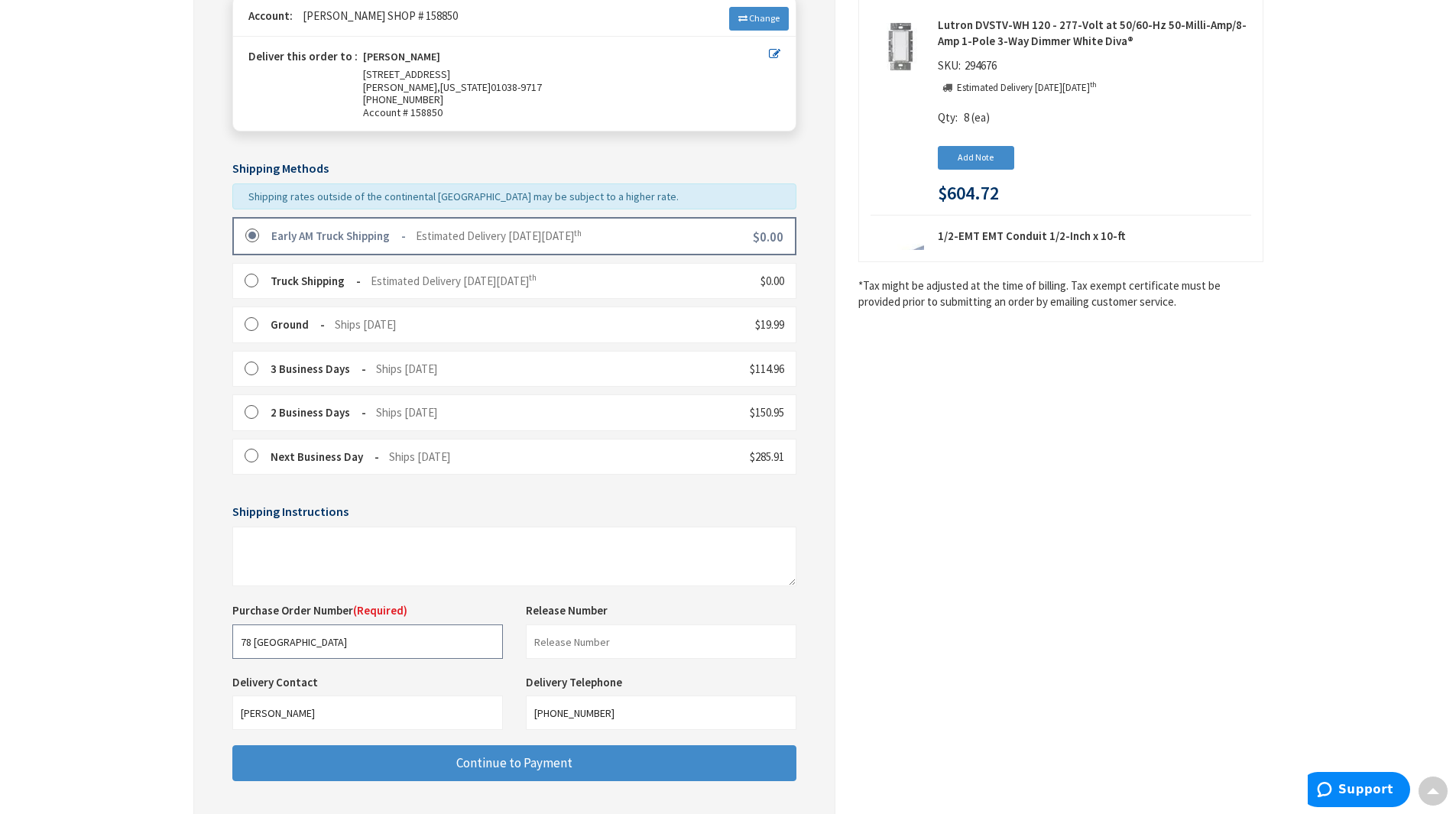
click at [315, 647] on input "78 [GEOGRAPHIC_DATA]" at bounding box center [367, 641] width 270 height 34
drag, startPoint x: 320, startPoint y: 641, endPoint x: 207, endPoint y: 650, distance: 113.4
click at [207, 650] on div "Some items on your order are not available and will cause your order to be held…" at bounding box center [514, 396] width 642 height 879
type input "DiamondBack"
click at [365, 574] on textarea at bounding box center [514, 556] width 564 height 60
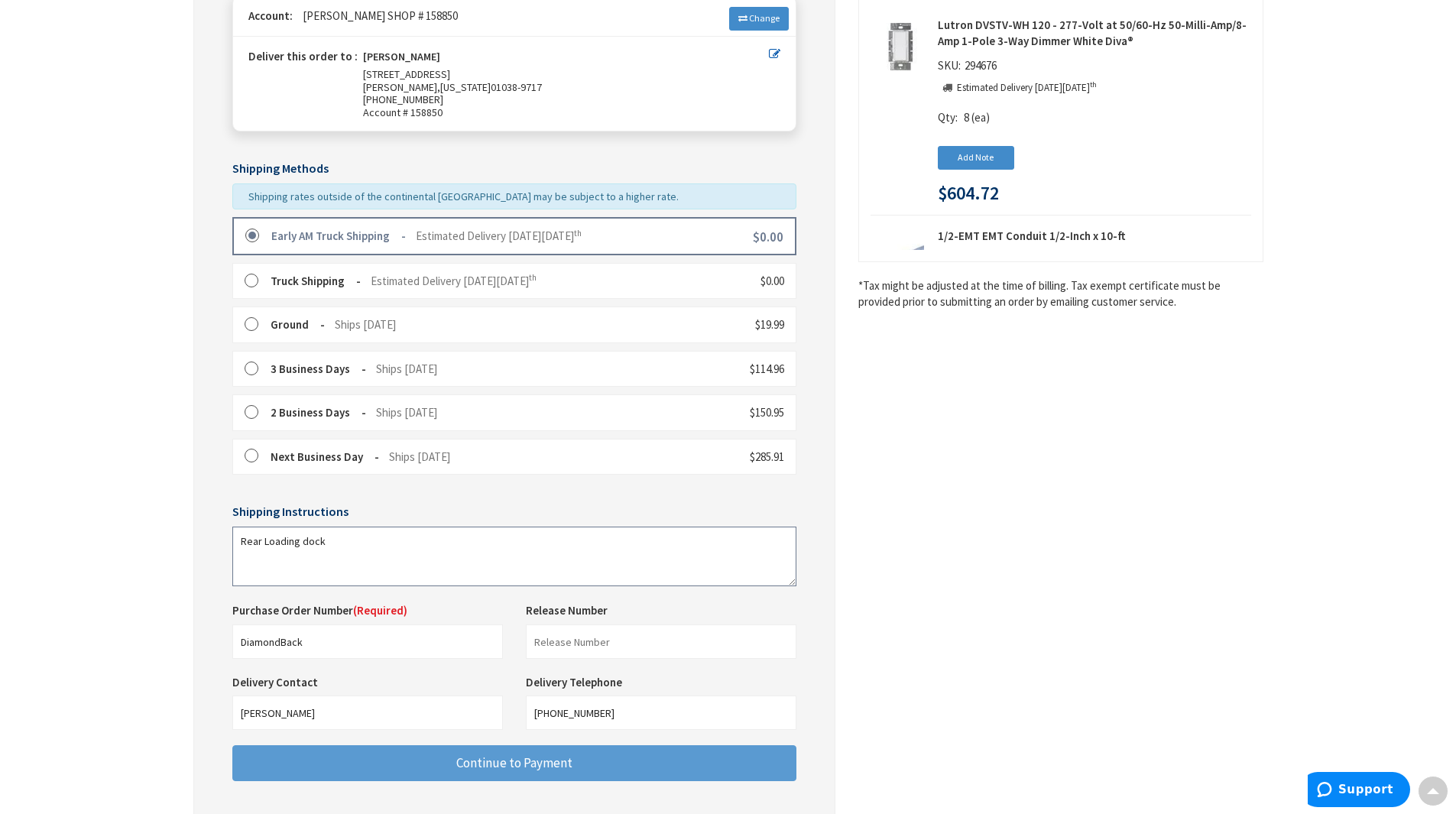
type textarea "Rear Loading dock"
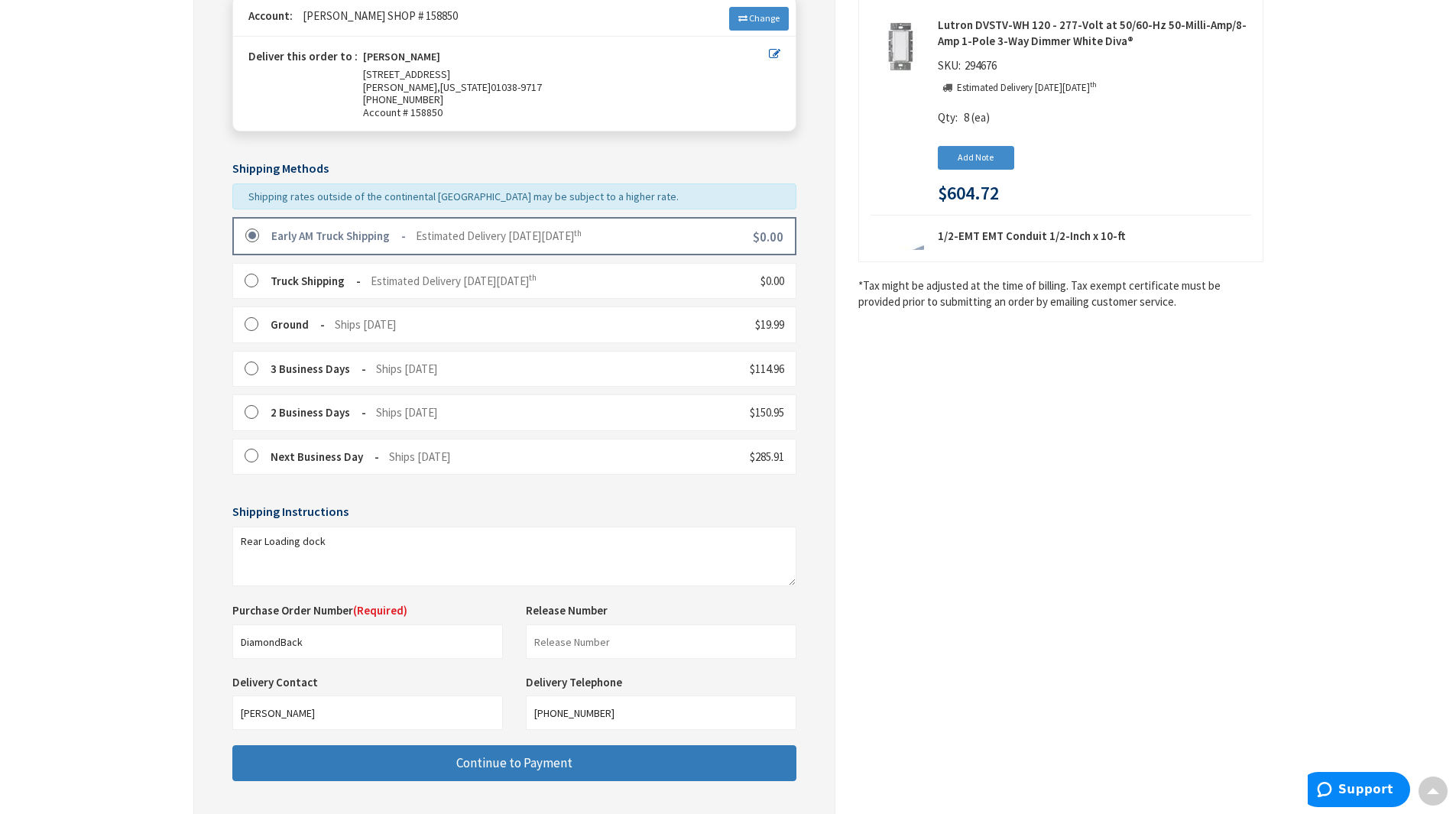
click at [580, 767] on button "Continue to Payment" at bounding box center [514, 763] width 564 height 36
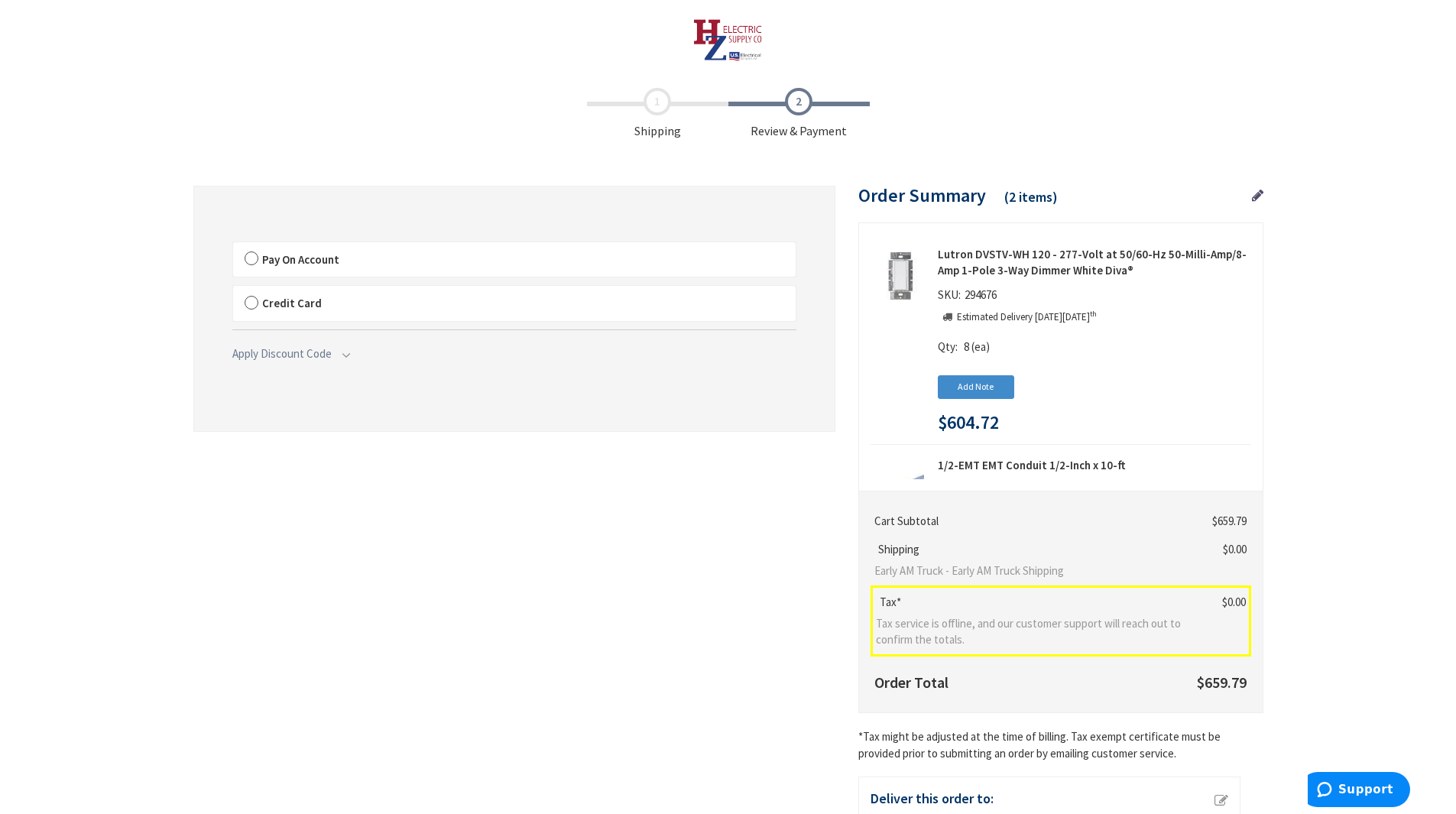
click at [250, 262] on label "Pay On Account" at bounding box center [514, 260] width 562 height 35
click at [249, 260] on label "Pay On Account" at bounding box center [514, 260] width 562 height 35
click at [233, 245] on input "Pay On Account" at bounding box center [233, 245] width 0 height 0
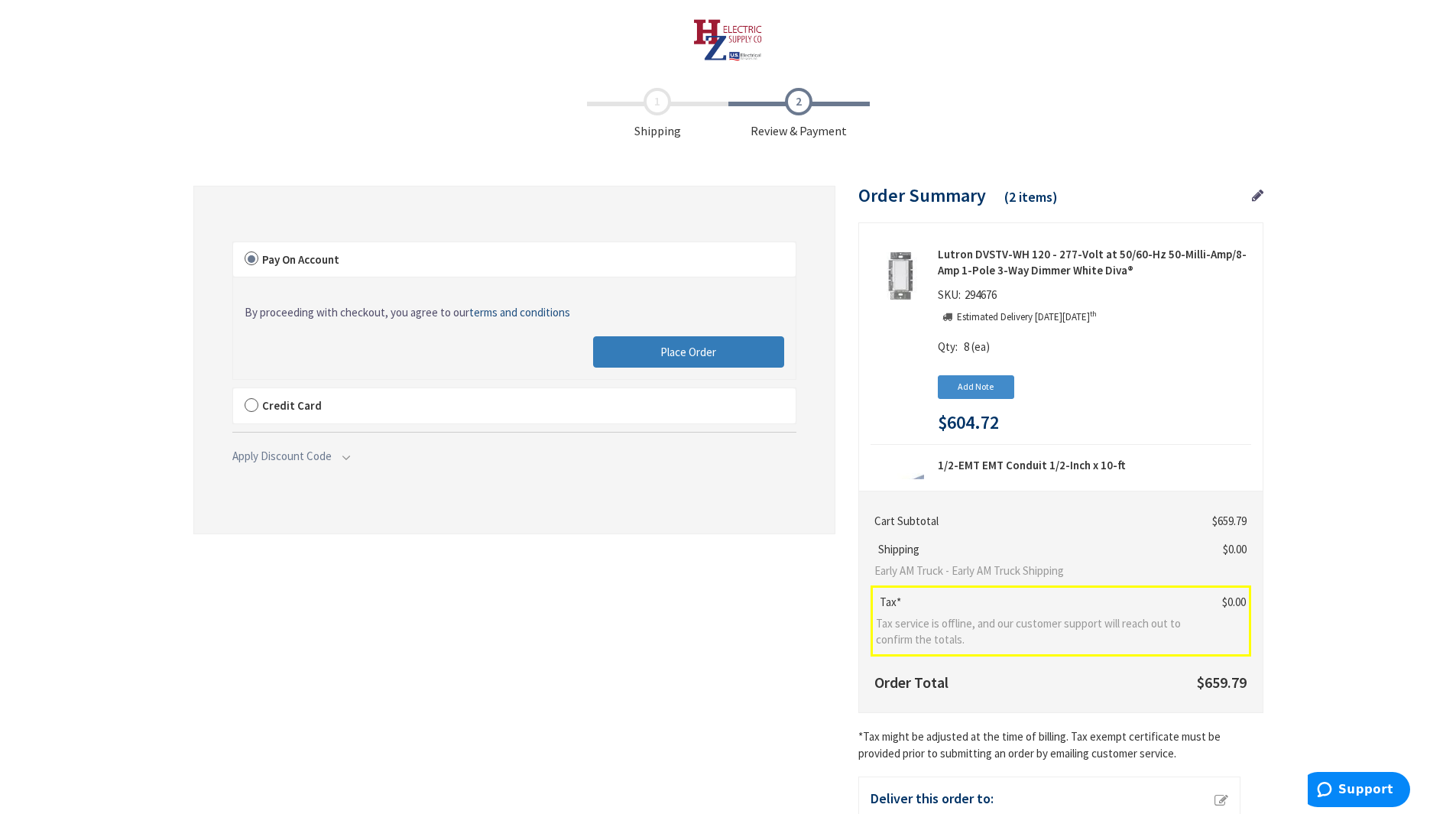
drag, startPoint x: 706, startPoint y: 345, endPoint x: 678, endPoint y: 342, distance: 28.2
click at [706, 345] on span "Place Order" at bounding box center [688, 352] width 56 height 15
